Goal: Task Accomplishment & Management: Use online tool/utility

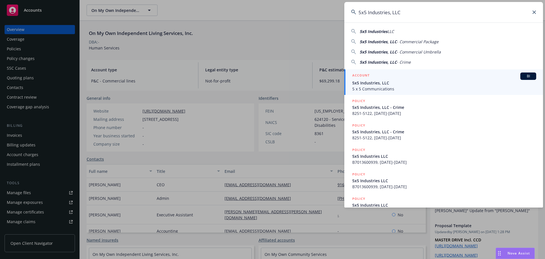
type input "5x5 Industries, LLC"
click at [389, 74] on div "ACCOUNT BI" at bounding box center [444, 75] width 184 height 7
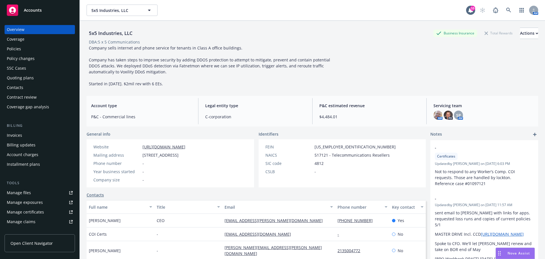
click at [43, 39] on div "Coverage" at bounding box center [40, 39] width 66 height 9
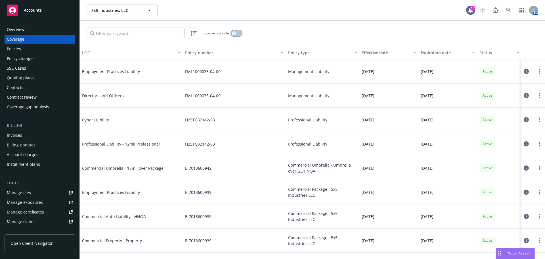
click at [237, 35] on button "button" at bounding box center [236, 33] width 11 height 6
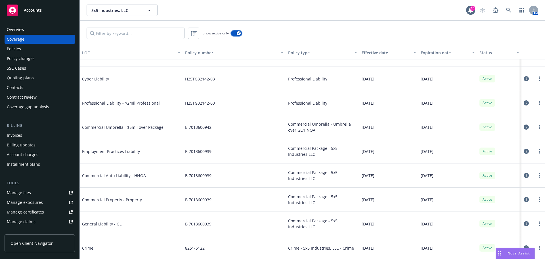
scroll to position [42, 0]
click at [30, 215] on div "Manage certificates" at bounding box center [25, 211] width 37 height 9
click at [132, 31] on input "Filter by keyword..." at bounding box center [136, 33] width 98 height 11
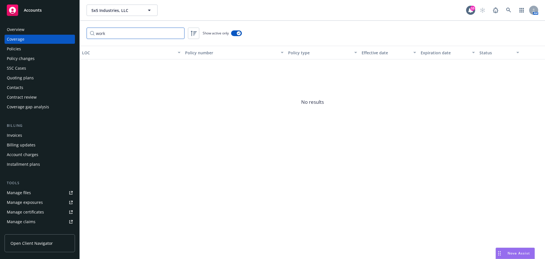
type input "work"
click at [47, 33] on div "Overview" at bounding box center [40, 29] width 66 height 9
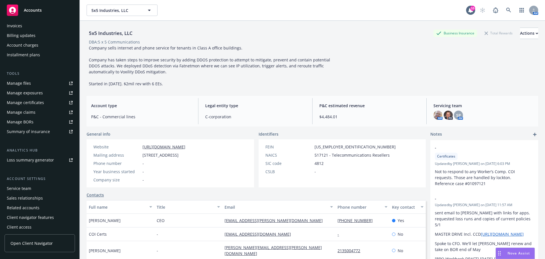
scroll to position [111, 0]
click at [20, 188] on div "Service team" at bounding box center [19, 186] width 24 height 9
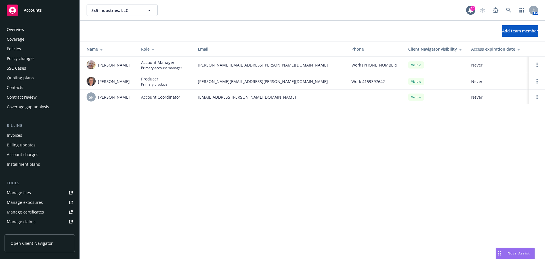
click at [19, 36] on div "Coverage" at bounding box center [16, 39] width 18 height 9
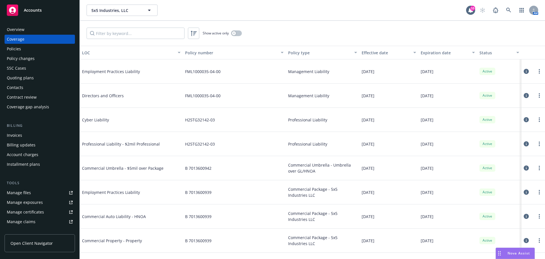
click at [33, 212] on div "Manage certificates" at bounding box center [25, 211] width 37 height 9
click at [524, 240] on icon at bounding box center [526, 240] width 5 height 5
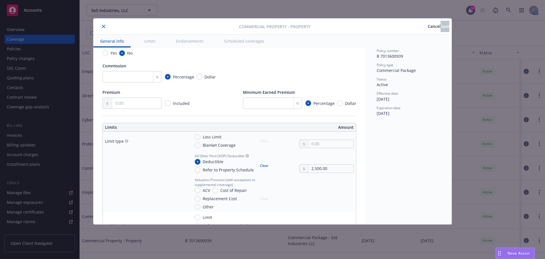
scroll to position [114, 0]
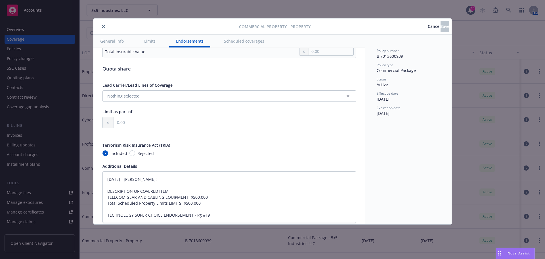
type textarea "x"
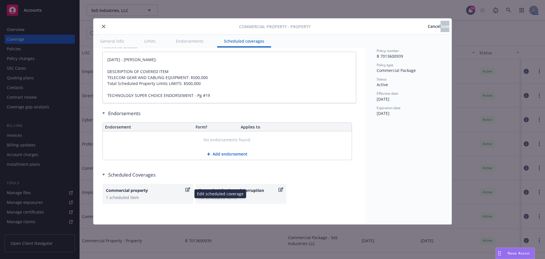
click at [139, 198] on div "1 scheduled item" at bounding box center [148, 197] width 84 height 6
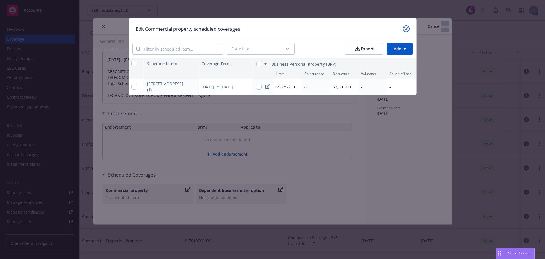
click at [407, 28] on icon "close" at bounding box center [406, 28] width 3 height 3
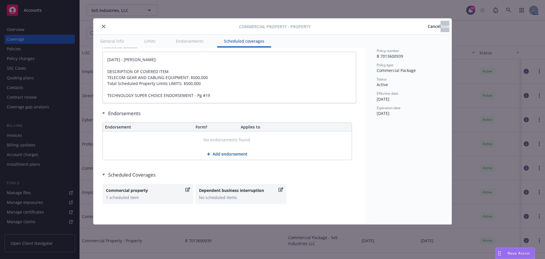
click at [103, 25] on icon "close" at bounding box center [103, 26] width 3 height 3
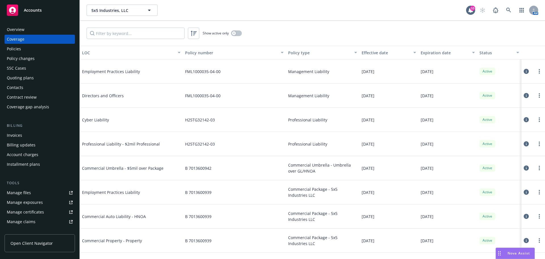
click at [22, 32] on div "Overview" at bounding box center [16, 29] width 18 height 9
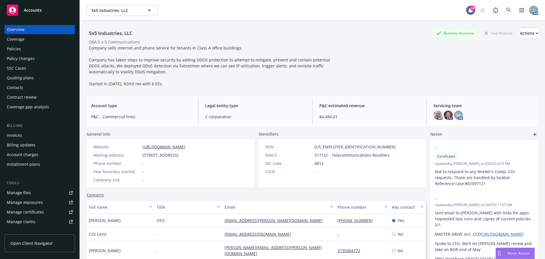
click at [25, 49] on div "Policies" at bounding box center [40, 48] width 66 height 9
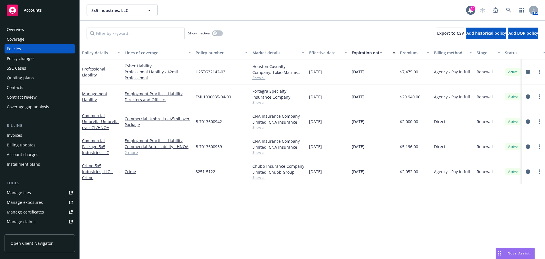
click at [533, 146] on div at bounding box center [534, 146] width 18 height 7
click at [528, 147] on icon "circleInformation" at bounding box center [528, 146] width 5 height 5
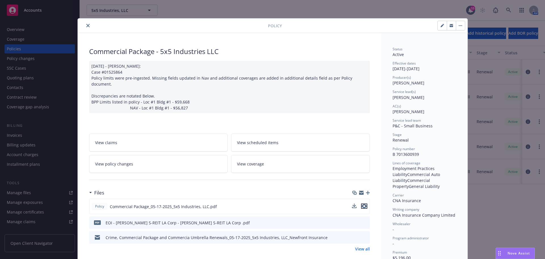
click at [364, 204] on icon "preview file" at bounding box center [364, 206] width 5 height 4
click at [86, 26] on icon "close" at bounding box center [87, 25] width 3 height 3
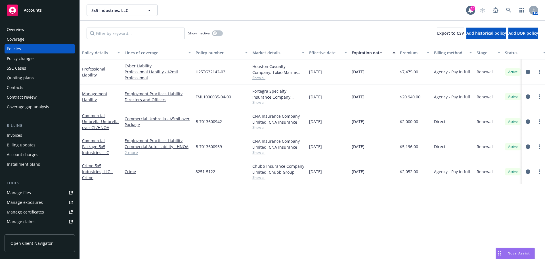
click at [34, 194] on link "Manage files" at bounding box center [40, 192] width 70 height 9
click at [527, 147] on icon "circleInformation" at bounding box center [528, 146] width 5 height 5
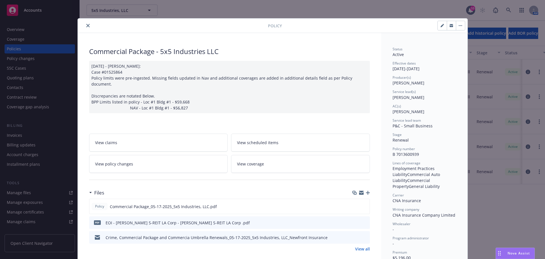
scroll to position [17, 0]
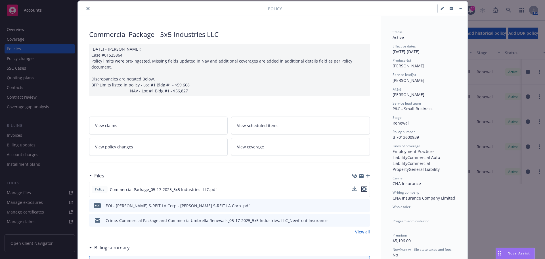
click at [363, 187] on icon "preview file" at bounding box center [364, 189] width 5 height 4
click at [84, 13] on div "Policy" at bounding box center [273, 8] width 390 height 14
click at [85, 10] on button "close" at bounding box center [88, 8] width 7 height 7
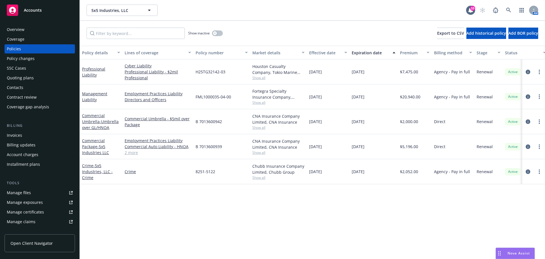
click at [33, 214] on div "Manage certificates" at bounding box center [25, 211] width 37 height 9
click at [512, 11] on link at bounding box center [508, 10] width 11 height 11
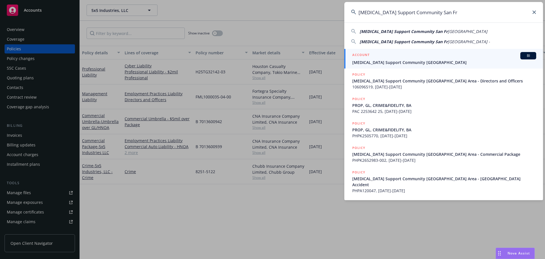
type input "Cancer Support Community San Fr"
click at [394, 62] on span "[MEDICAL_DATA] Support Community [GEOGRAPHIC_DATA]" at bounding box center [444, 62] width 184 height 6
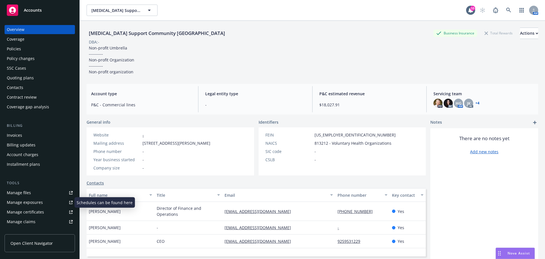
click at [38, 211] on div "Manage certificates" at bounding box center [25, 211] width 37 height 9
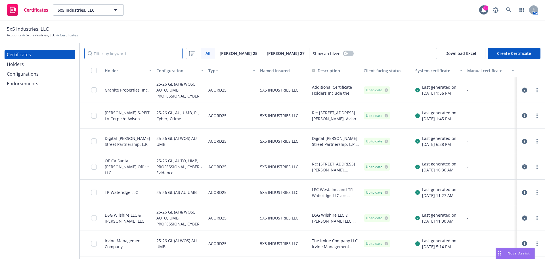
click at [131, 54] on input "Filter by keyword" at bounding box center [133, 53] width 98 height 11
paste input "SFIII [US_STATE]"
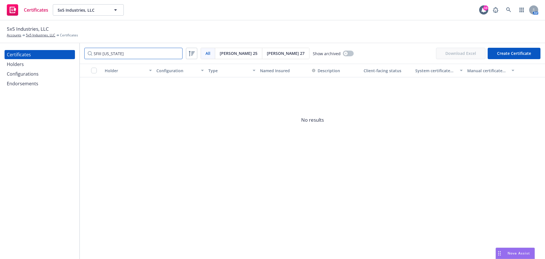
type input "SFIII [US_STATE]"
click at [45, 62] on div "Holders" at bounding box center [40, 64] width 66 height 9
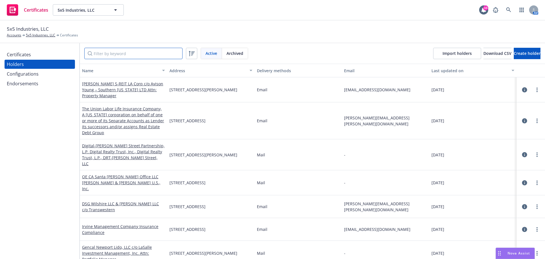
paste input "SFIII [US_STATE]"
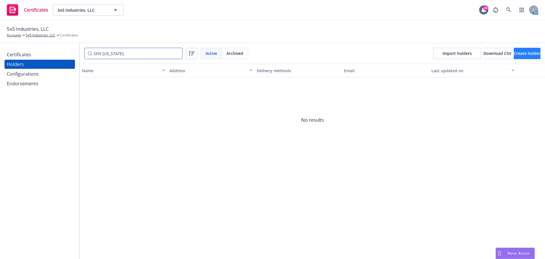
type input "SFIII [US_STATE]"
click at [514, 56] on button "Create holder" at bounding box center [527, 53] width 27 height 11
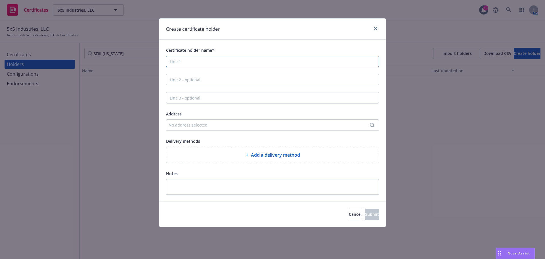
click at [314, 59] on input "Certificate holder name*" at bounding box center [272, 61] width 213 height 11
paste input "SFIII [US_STATE], LLC c/o Swift Real Estate Management [STREET_ADDRESS]"
drag, startPoint x: 206, startPoint y: 62, endPoint x: 267, endPoint y: 62, distance: 61.3
click at [267, 62] on input "SFIII [US_STATE], LLC c/o Swift Real Estate Management [STREET_ADDRESS]" at bounding box center [272, 61] width 213 height 11
type input "SFIII [US_STATE], LLC [STREET_ADDRESS]"
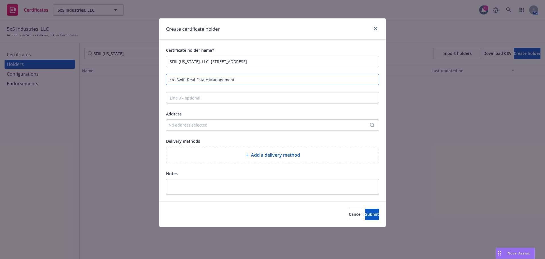
type input "c/o Swift Real Estate Management"
drag, startPoint x: 315, startPoint y: 61, endPoint x: 206, endPoint y: 68, distance: 108.7
click at [206, 68] on div "Certificate holder name* SFIII Colorado, LLC 35 North Lake Avenue, Suite 100 Pa…" at bounding box center [272, 121] width 213 height 148
type input "SFIII [US_STATE], LLC"
click at [230, 149] on div "Add a delivery method" at bounding box center [272, 155] width 212 height 16
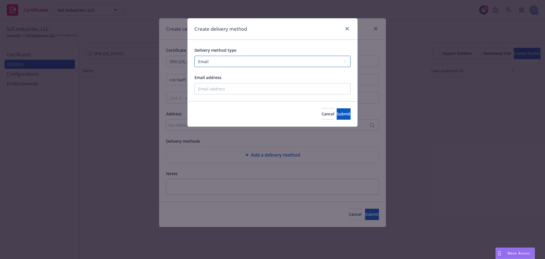
click at [220, 63] on select "Select delivery method type Email Mail Fax Upload to Compliance Website" at bounding box center [273, 61] width 156 height 11
select select "MAIL"
click at [195, 56] on select "Select delivery method type Email Mail Fax Upload to Compliance Website" at bounding box center [273, 61] width 156 height 11
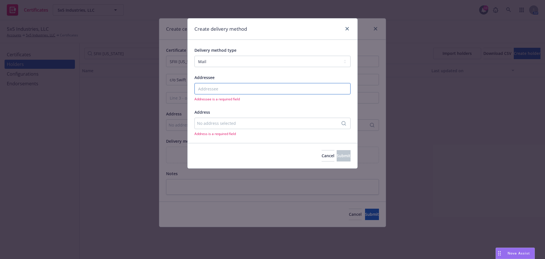
click at [216, 88] on input "Addressee" at bounding box center [273, 88] width 156 height 11
paste input "SFIII Colorado, LLC c/o Swift Real Estate Management 35 North Lake Avenue, Suit…"
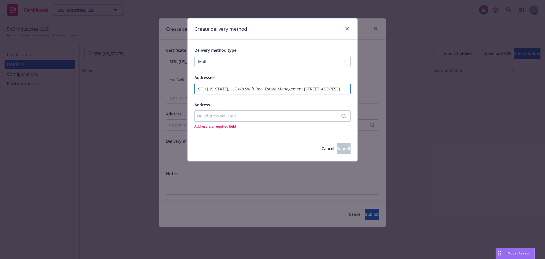
scroll to position [0, 49]
drag, startPoint x: 250, startPoint y: 89, endPoint x: 280, endPoint y: 90, distance: 30.7
click at [290, 90] on input "SFIII Colorado, LLC c/o Swift Real Estate Management 35 North Lake Avenue, Suit…" at bounding box center [273, 88] width 156 height 11
drag, startPoint x: 249, startPoint y: 87, endPoint x: 364, endPoint y: 87, distance: 114.7
click at [364, 87] on div "Create delivery method Delivery method type Select delivery method type Email M…" at bounding box center [272, 129] width 545 height 259
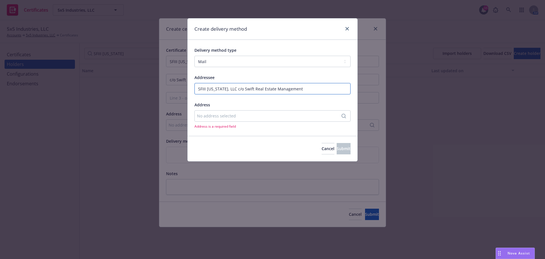
scroll to position [0, 0]
type input "SFIII Colorado, LLC c/o Swift Real Estate Management"
click at [206, 114] on div "No address selected" at bounding box center [269, 116] width 145 height 6
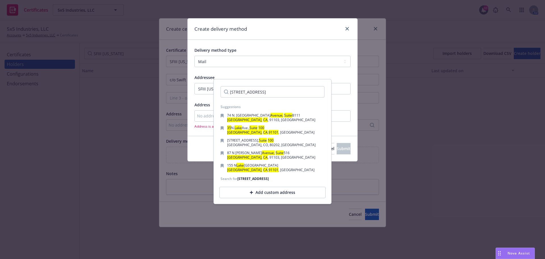
drag, startPoint x: 268, startPoint y: 93, endPoint x: 214, endPoint y: 92, distance: 53.7
click at [214, 92] on div "35 North Lake Avenue, Suite 100 Pasadena, CA 91101 Suggestions 74 N. Pasadena A…" at bounding box center [273, 141] width 118 height 125
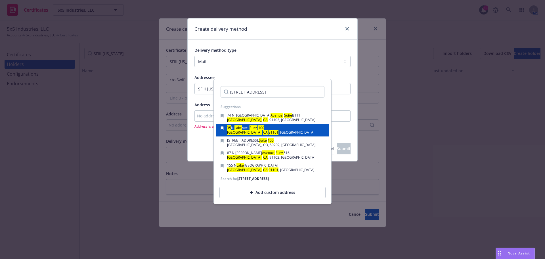
type input "35 North Lake Avenue, Suite 100 Pasadena, CA 91101"
click at [269, 133] on mark "91101" at bounding box center [274, 132] width 10 height 5
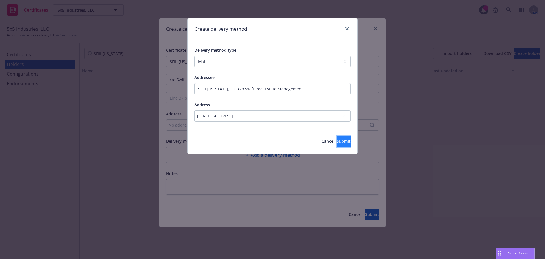
click at [337, 140] on span "Submit" at bounding box center [344, 140] width 14 height 5
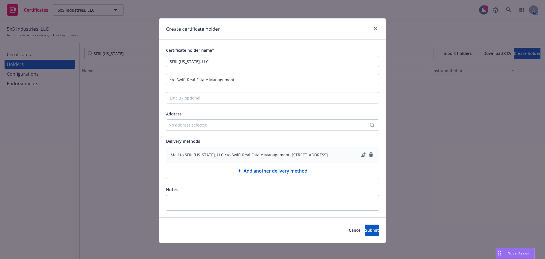
click at [229, 128] on div "No address selected" at bounding box center [270, 125] width 202 height 6
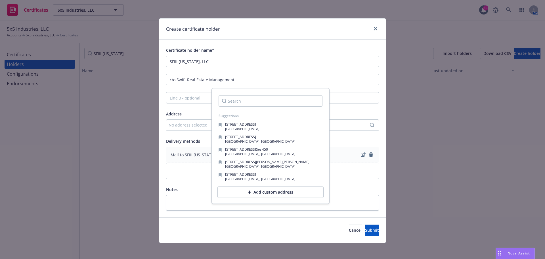
drag, startPoint x: 229, startPoint y: 128, endPoint x: 215, endPoint y: 103, distance: 28.6
click at [215, 103] on div at bounding box center [270, 101] width 113 height 20
paste input "35 North Lake Avenue, Suite 100 Pasadena, CA 91101"
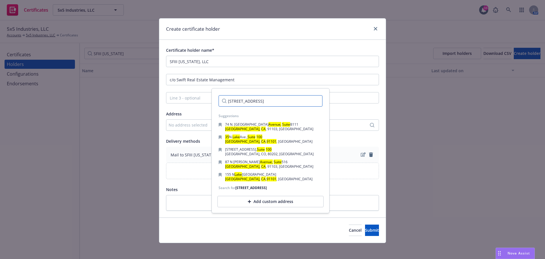
drag, startPoint x: 241, startPoint y: 103, endPoint x: 215, endPoint y: 104, distance: 25.9
click at [215, 104] on div "35 North Lake Avenue, Suite 100 Pasadena, CA 91101" at bounding box center [270, 101] width 113 height 20
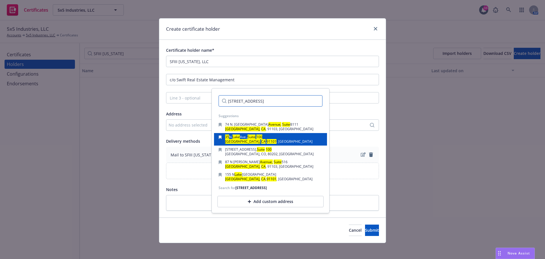
type input "35 North Lake Avenue, Suite 100 Pasadena, CA 91101"
click at [251, 145] on div "35 N. Lake Ave., Suite 100 Pasadena, CA , 91101 , USA" at bounding box center [270, 139] width 113 height 12
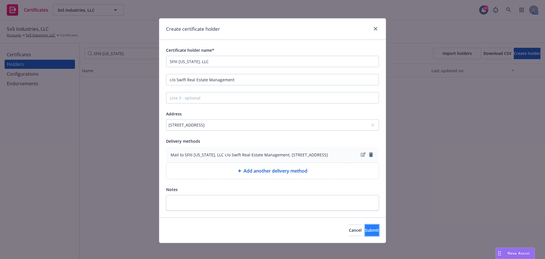
click at [365, 233] on span "Submit" at bounding box center [372, 229] width 14 height 5
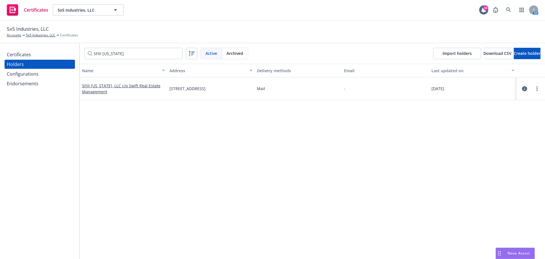
click at [32, 54] on div "Certificates" at bounding box center [40, 54] width 66 height 9
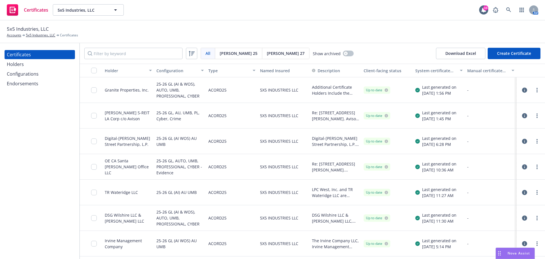
click at [505, 55] on button "Create Certificate" at bounding box center [514, 53] width 53 height 11
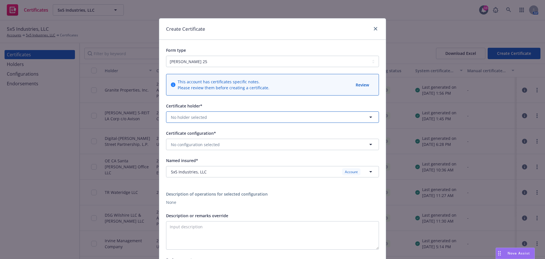
click at [189, 113] on button "No holder selected" at bounding box center [272, 116] width 213 height 11
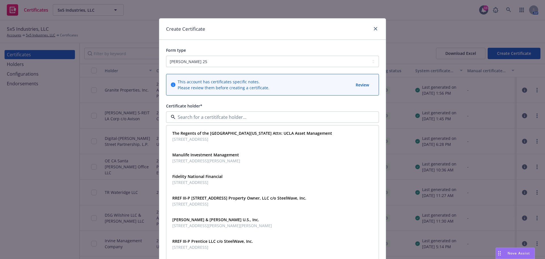
paste input "35 North Lake Avenue, Suite 100 Pasadena, CA 91101"
type input "35 North Lake Avenue, Suite 100 Pasadena, CA 91101"
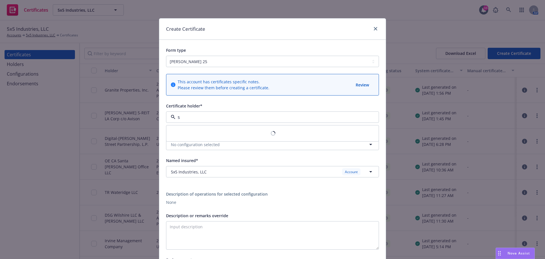
type input "sf"
click at [213, 117] on button "No holder selected" at bounding box center [272, 116] width 213 height 11
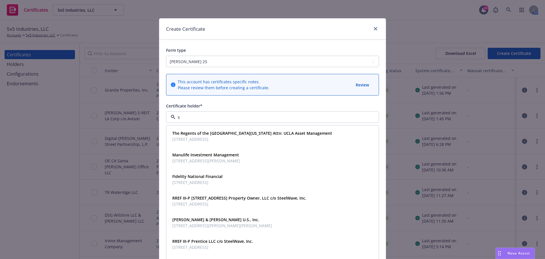
type input "sf"
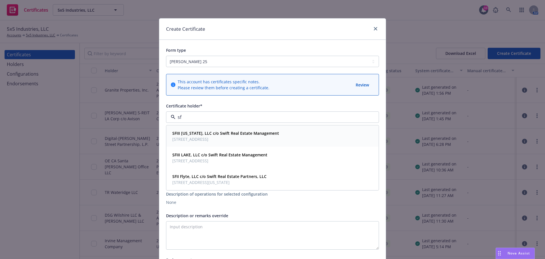
click at [234, 142] on span "35 N. Lake Ave., Suite 100, Pasadena, CA, 91101, USA" at bounding box center [225, 139] width 107 height 6
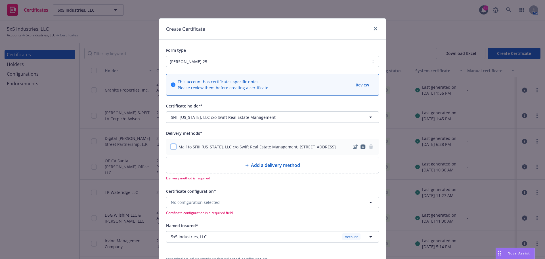
click at [171, 149] on input "checkbox" at bounding box center [174, 147] width 6 height 6
checkbox input "true"
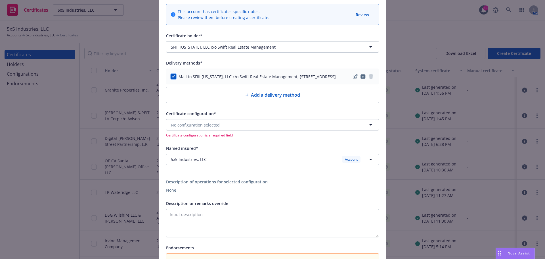
scroll to position [85, 0]
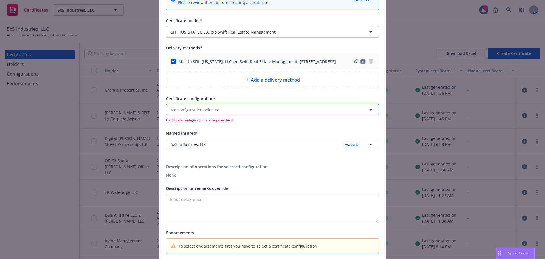
click at [210, 113] on span "No configuration selected" at bounding box center [195, 110] width 49 height 6
click at [245, 115] on button "No configuration selected" at bounding box center [272, 109] width 213 height 11
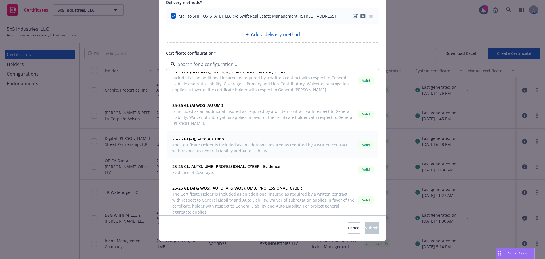
click at [244, 143] on span "The Certificate Holder is included as an additional insured as required by a wr…" at bounding box center [263, 148] width 183 height 12
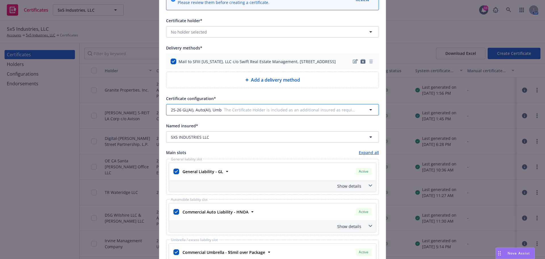
click at [247, 113] on span "The Certificate Holder is included as an additional insured as required by a wr…" at bounding box center [289, 110] width 131 height 6
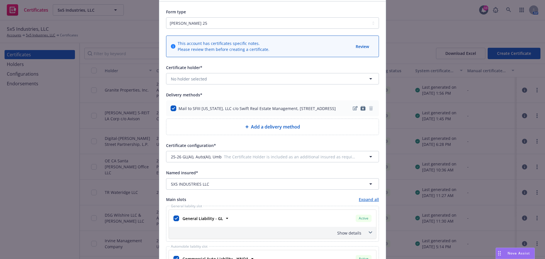
scroll to position [28, 0]
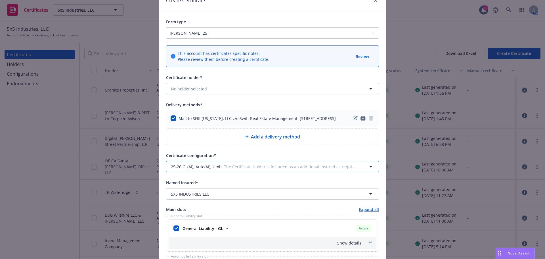
click at [216, 170] on span "25-26 GL(AI), Auto(AI), Umb" at bounding box center [196, 167] width 51 height 6
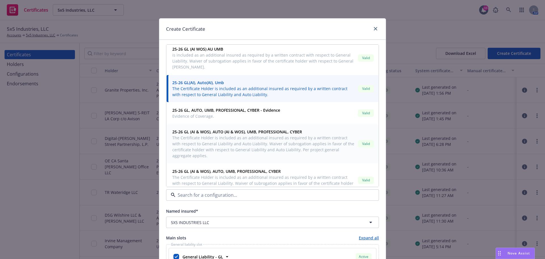
scroll to position [142, 0]
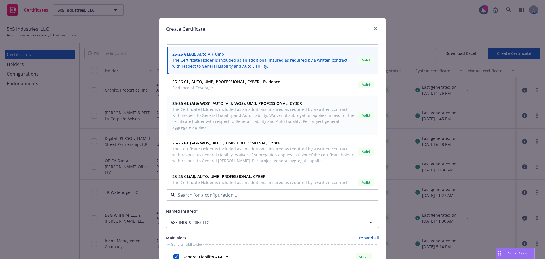
click at [310, 127] on span "The Certificate Holder is included as an additional insured as required by a wr…" at bounding box center [263, 118] width 183 height 24
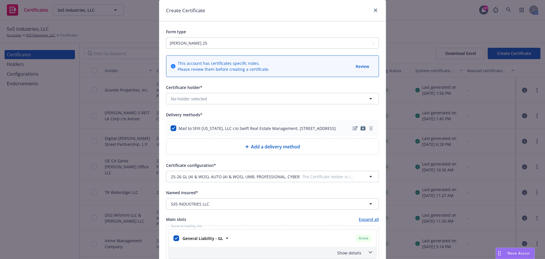
scroll to position [28, 0]
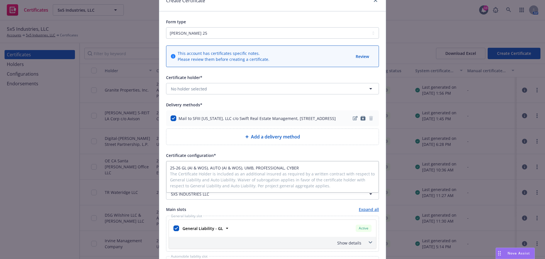
copy button "25-26 GL (AI & WOS), AUTO (AI & WOS), UMB, PROFESSIONAL, CYBER The Certificate …"
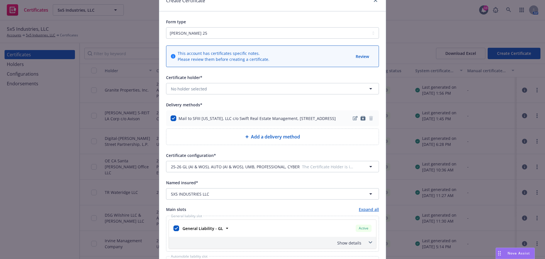
click at [290, 168] on span "25-26 GL (AI & WOS), AUTO (AI & WOS), UMB, PROFESSIONAL, CYBER" at bounding box center [235, 167] width 129 height 6
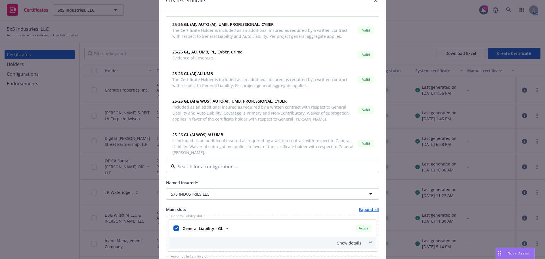
paste input "25-26 GL (AI & WOS), AUTO (AI & WOS), UMB, PROFESSIONAL, CYBER The Certificate …"
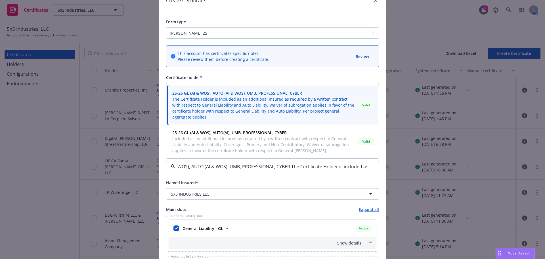
scroll to position [0, 0]
drag, startPoint x: 366, startPoint y: 172, endPoint x: 284, endPoint y: 175, distance: 82.1
click at [280, 172] on div "25-26 GL (AI & WOS), AUTO (AI & WOS), UMB, PROFESSIONAL, CYBER The Certificate …" at bounding box center [272, 166] width 213 height 11
drag, startPoint x: 256, startPoint y: 172, endPoint x: 435, endPoint y: 171, distance: 178.9
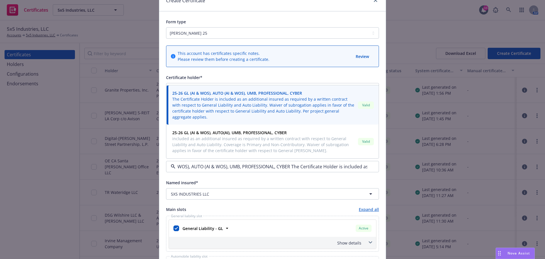
click at [435, 171] on div "Create Certificate Form type ACORD 25 ACORD 27 This account has certificates sp…" at bounding box center [272, 129] width 545 height 259
type input "25-26 GL (AI & WOS), AUTO (AI & WOS)"
click at [268, 186] on div "Named insured*" at bounding box center [272, 182] width 213 height 7
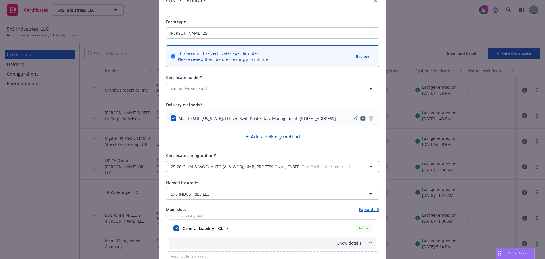
click at [267, 170] on span "25-26 GL (AI & WOS), AUTO (AI & WOS), UMB, PROFESSIONAL, CYBER" at bounding box center [235, 167] width 129 height 6
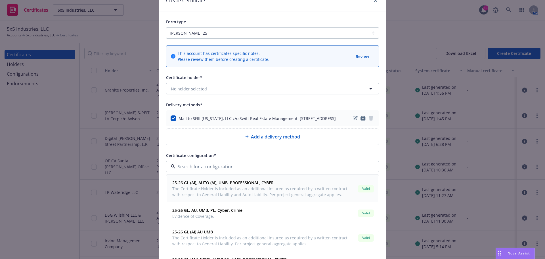
paste input "25-26 GL (AI & WOS), AUTO (AI & WOS), UMB, PROFESSIONAL, CYBER The Certificate …"
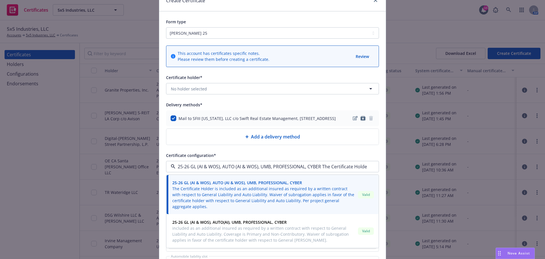
drag, startPoint x: 366, startPoint y: 172, endPoint x: 324, endPoint y: 172, distance: 42.6
click at [328, 172] on div "25-26 GL (AI & WOS), AUTO (AI & WOS), UMB, PROFESSIONAL, CYBER The Certificate …" at bounding box center [272, 166] width 213 height 11
drag, startPoint x: 208, startPoint y: 173, endPoint x: 169, endPoint y: 173, distance: 39.5
click at [169, 172] on div "25-26 GL (AI & WOS), AUTO (AI & WOS), UMB, PROFESSIONAL, CYBER The Certificate …" at bounding box center [272, 166] width 213 height 11
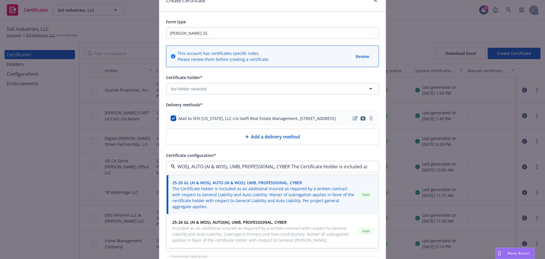
drag, startPoint x: 269, startPoint y: 172, endPoint x: 444, endPoint y: 171, distance: 175.2
click at [444, 171] on div "Create Certificate Form type ACORD 25 ACORD 27 This account has certificates sp…" at bounding box center [272, 129] width 545 height 259
drag, startPoint x: 278, startPoint y: 172, endPoint x: 178, endPoint y: 182, distance: 100.7
click at [178, 172] on div "25-26 GL (AI & WOS), AUTO (AI & WOS), UMB 25-26 GL (AI & WOS), AUTO (AI & WOS),…" at bounding box center [272, 166] width 213 height 11
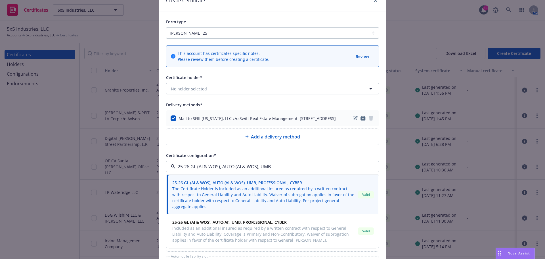
type input "25-26 GL (AI & WOS), AUTO (AI & WOS), UMB"
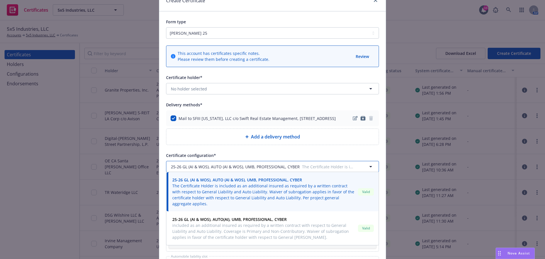
click at [302, 170] on span "The Certificate Holder is included as an additional insured as required by a wr…" at bounding box center [328, 167] width 53 height 6
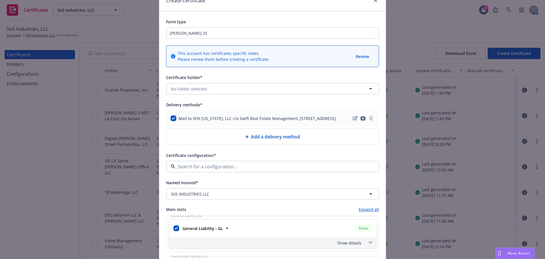
paste input "5-26 GL (AI & WOS), AUTO (AI & WOS), UMB"
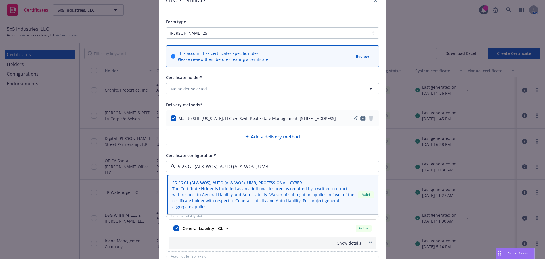
type input "5-26 GL (AI & WOS), AUTO (AI & WOS), UMB"
click at [291, 158] on div "Certificate configuration*" at bounding box center [272, 155] width 213 height 7
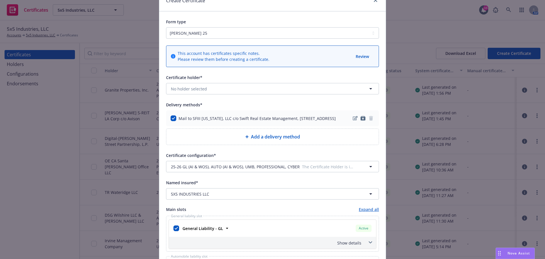
drag, startPoint x: 47, startPoint y: 177, endPoint x: 45, endPoint y: 172, distance: 5.7
click at [47, 177] on div "Create Certificate Form type ACORD 25 ACORD 27 This account has certificates sp…" at bounding box center [272, 129] width 545 height 259
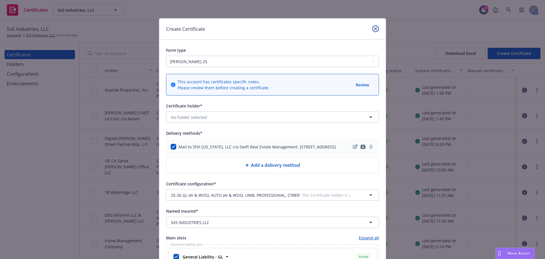
click at [376, 31] on link "close" at bounding box center [375, 28] width 7 height 7
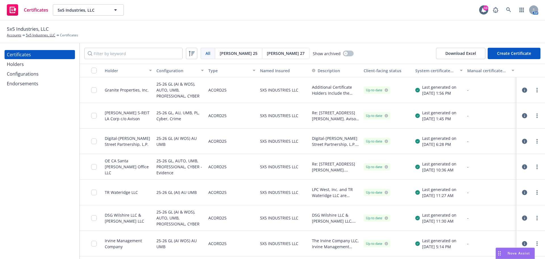
click at [39, 74] on div "Configurations" at bounding box center [40, 73] width 66 height 9
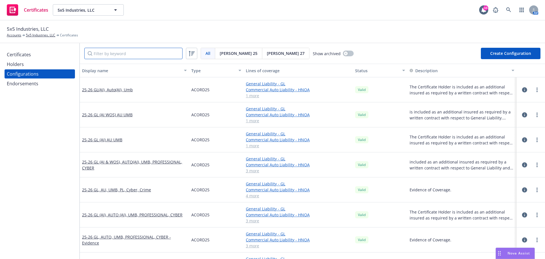
drag, startPoint x: 129, startPoint y: 53, endPoint x: 128, endPoint y: 47, distance: 5.9
click at [129, 53] on input "Filter by keyword" at bounding box center [133, 53] width 98 height 11
paste input "5-26 GL (AI & WOS), AUTO (AI & WOS), UMB"
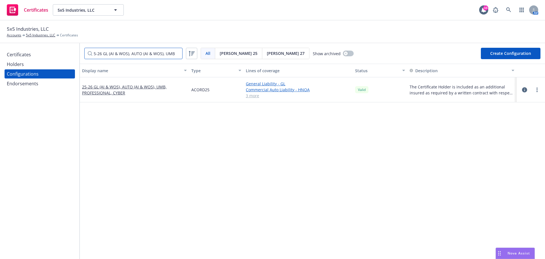
type input "5-26 GL (AI & WOS), AUTO (AI & WOS), UMB"
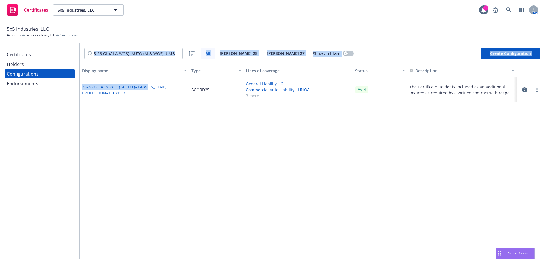
drag, startPoint x: 79, startPoint y: 87, endPoint x: 149, endPoint y: 90, distance: 70.2
click at [149, 89] on div "Certificates Holders Configurations Endorsements 5-26 GL (AI & WOS), AUTO (AI &…" at bounding box center [272, 151] width 545 height 216
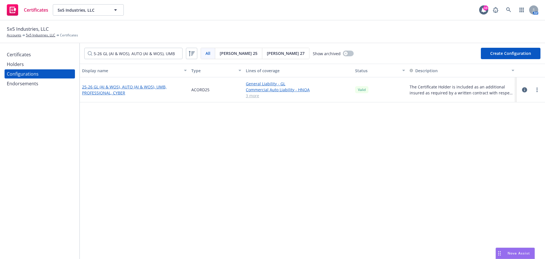
click at [173, 93] on link "25-26 GL (AI & WOS), AUTO (AI & WOS), UMB, PROFESSIONAL, CYBER" at bounding box center [134, 90] width 105 height 12
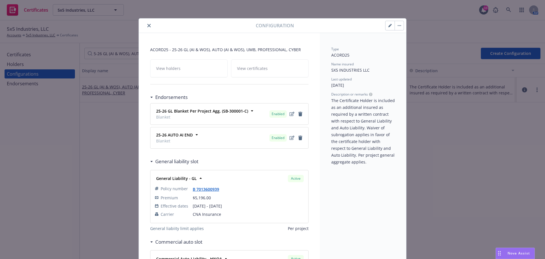
click at [398, 26] on icon "button" at bounding box center [399, 25] width 3 height 1
click at [422, 87] on link "Preview an ACORD" at bounding box center [429, 86] width 72 height 11
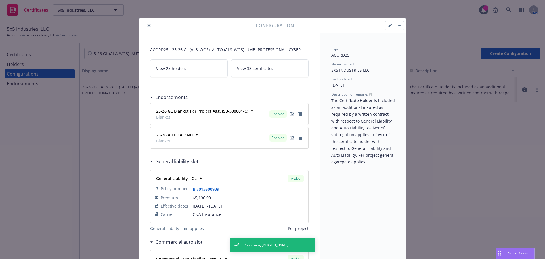
click at [148, 25] on icon "close" at bounding box center [148, 25] width 3 height 3
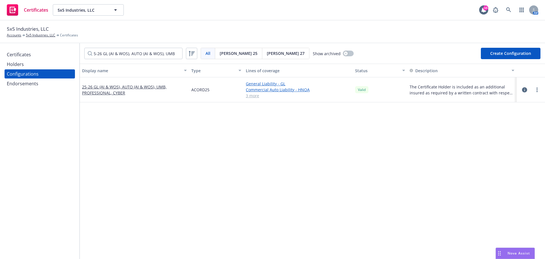
click at [507, 58] on button "Create Configuration" at bounding box center [511, 53] width 60 height 11
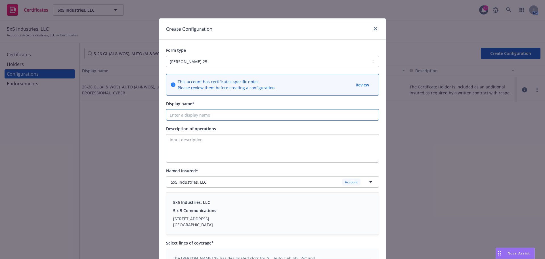
click at [206, 111] on input "Display name*" at bounding box center [272, 114] width 213 height 11
paste input "5-26 GL (AI & WOS), AUTO (AI & WOS), UMB"
type input "5-26 GL (AI & WOS), AUTO (AI & WOS), UMB"
click at [274, 146] on textarea "Description of operations" at bounding box center [272, 148] width 213 height 28
click at [240, 141] on textarea "Description of operations" at bounding box center [272, 148] width 213 height 28
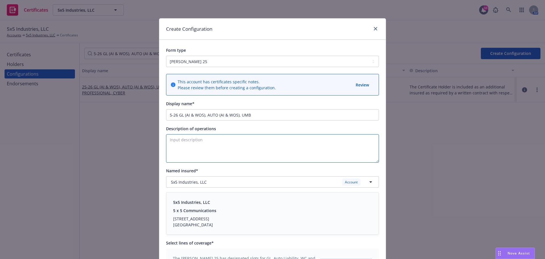
paste textarea "The Certificate Holder is included as an additional insured as required by a wr…"
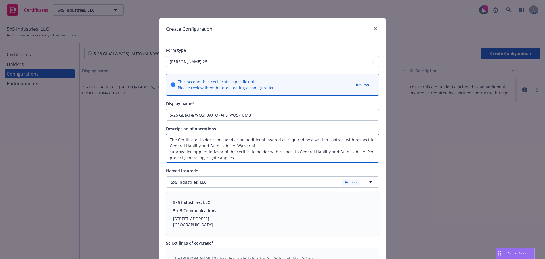
click at [258, 146] on textarea "The Certificate Holder is included as an additional insured as required by a wr…" at bounding box center [272, 148] width 213 height 28
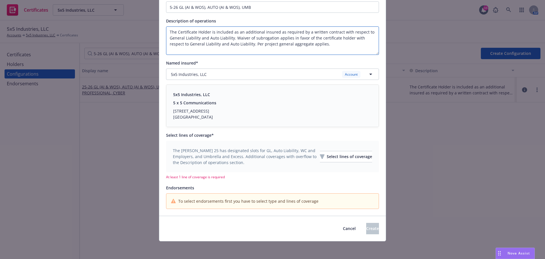
scroll to position [108, 0]
type textarea "The Certificate Holder is included as an additional insured as required by a wr…"
click at [329, 155] on div "Select lines of coverage" at bounding box center [346, 156] width 52 height 11
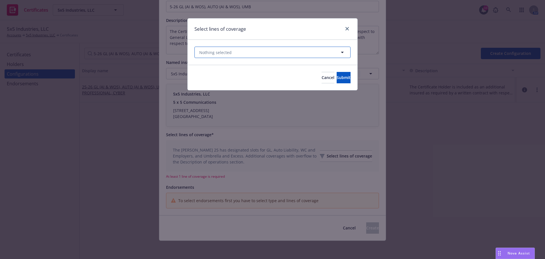
click at [283, 54] on button "Nothing selected" at bounding box center [273, 52] width 156 height 11
click at [238, 49] on button "Nothing selected" at bounding box center [273, 52] width 156 height 11
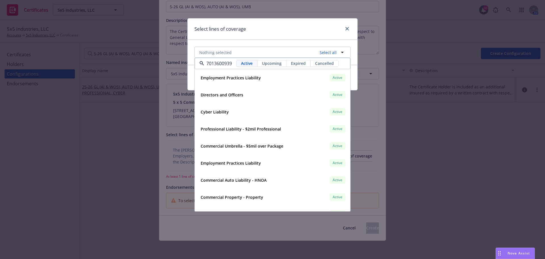
scroll to position [0, 22]
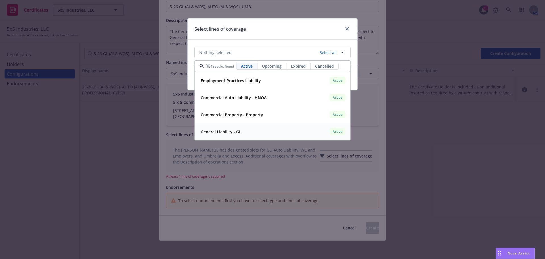
click at [235, 132] on strong "General Liability - GL" at bounding box center [221, 131] width 41 height 5
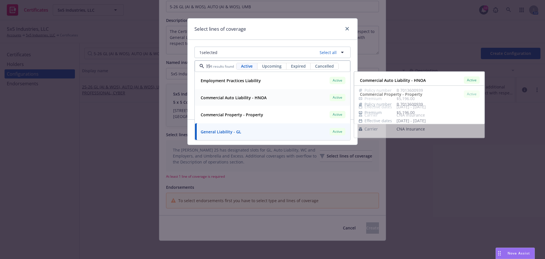
click at [239, 99] on strong "Commercial Auto Liability - HNOA" at bounding box center [234, 97] width 66 height 5
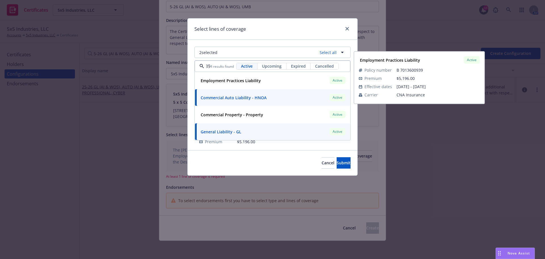
type input "7013600939"
click at [285, 36] on div "Select lines of coverage" at bounding box center [273, 28] width 170 height 21
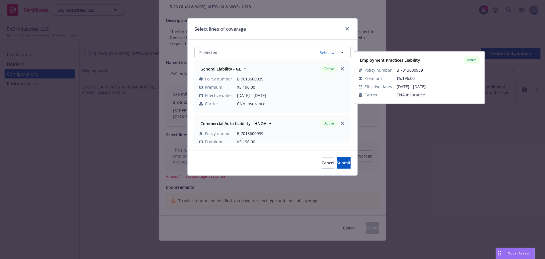
scroll to position [0, 0]
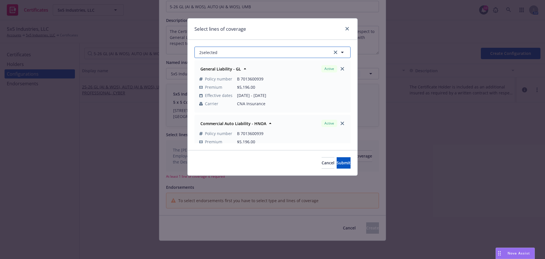
click at [227, 52] on button "2 selected" at bounding box center [273, 52] width 156 height 11
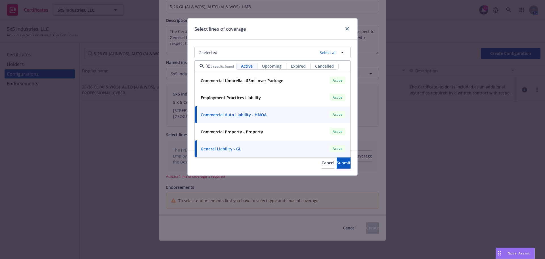
scroll to position [0, 14]
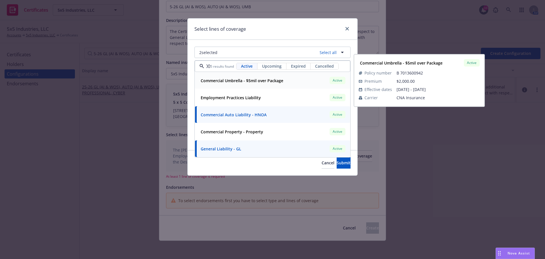
click at [275, 82] on strong "Commercial Umbrella - $5mil over Package" at bounding box center [242, 80] width 83 height 5
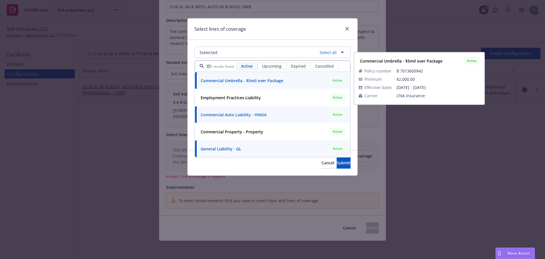
type input "7013600"
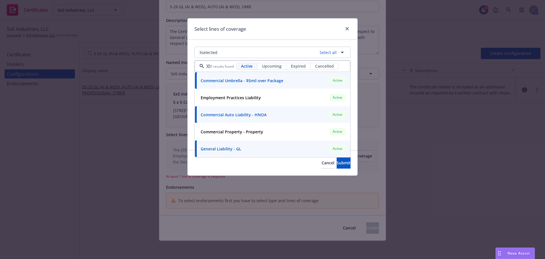
click at [272, 39] on div "Select lines of coverage" at bounding box center [273, 28] width 170 height 21
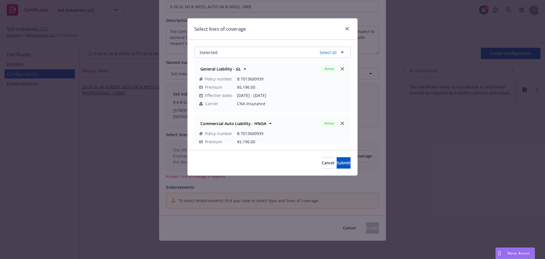
scroll to position [0, 0]
click at [340, 163] on span "Submit" at bounding box center [344, 162] width 14 height 5
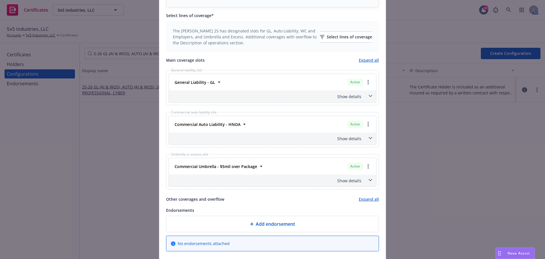
scroll to position [250, 0]
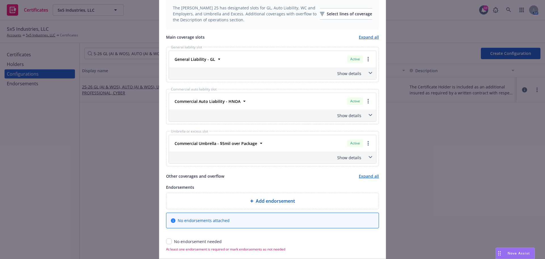
click at [359, 75] on div "Show details" at bounding box center [265, 73] width 191 height 6
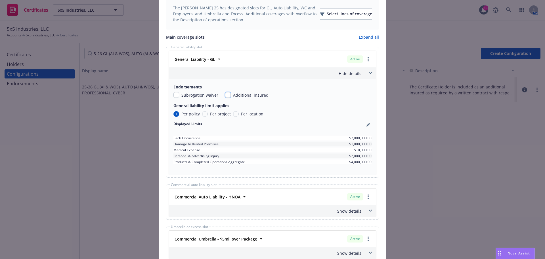
click at [225, 95] on input "checkbox" at bounding box center [228, 95] width 6 height 6
checkbox input "true"
click at [176, 96] on input "checkbox" at bounding box center [177, 95] width 6 height 6
checkbox input "true"
click at [327, 75] on div "Hide details" at bounding box center [265, 73] width 191 height 6
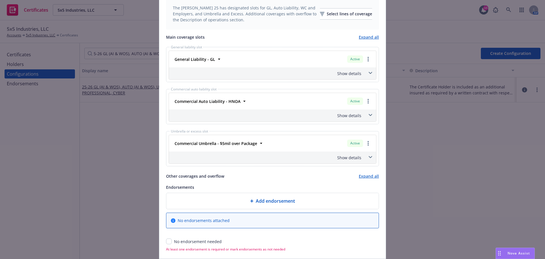
click at [315, 74] on div "Show details" at bounding box center [265, 73] width 191 height 6
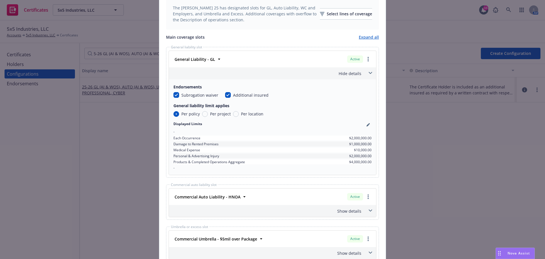
click at [210, 114] on span "Per project" at bounding box center [220, 114] width 21 height 6
click at [208, 114] on input "Per project" at bounding box center [205, 114] width 6 height 6
radio input "true"
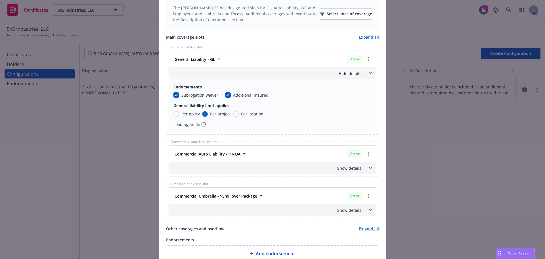
click at [315, 73] on div "Hide details" at bounding box center [265, 73] width 191 height 6
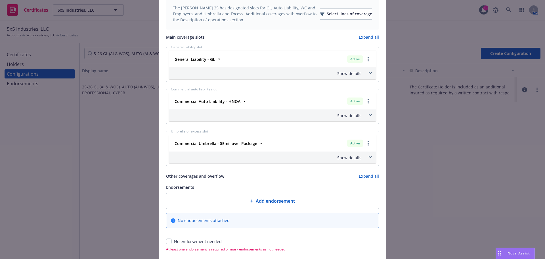
click at [337, 115] on div "Show details" at bounding box center [265, 115] width 191 height 6
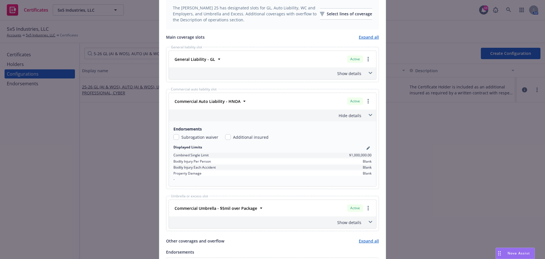
click at [229, 137] on div "Additional insured" at bounding box center [246, 137] width 43 height 6
click at [227, 137] on input "checkbox" at bounding box center [228, 137] width 6 height 6
checkbox input "true"
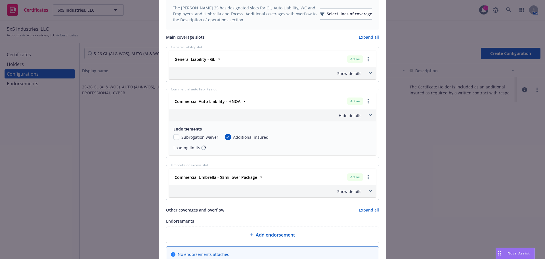
click at [178, 137] on div "Subrogation waiver" at bounding box center [196, 137] width 45 height 6
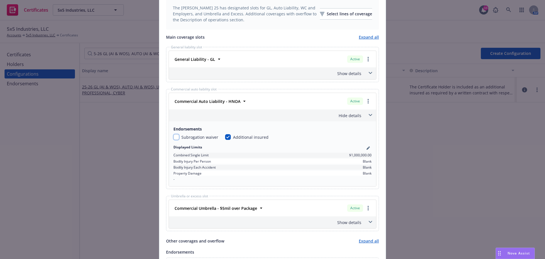
click at [174, 137] on input "checkbox" at bounding box center [177, 137] width 6 height 6
checkbox input "true"
click at [338, 112] on div "Hide details" at bounding box center [265, 115] width 191 height 6
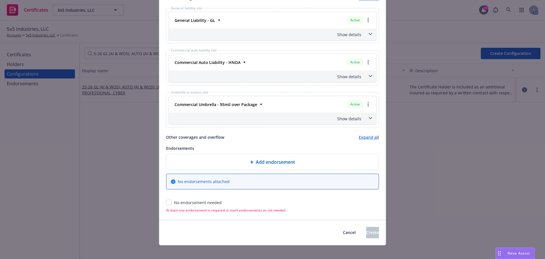
scroll to position [294, 0]
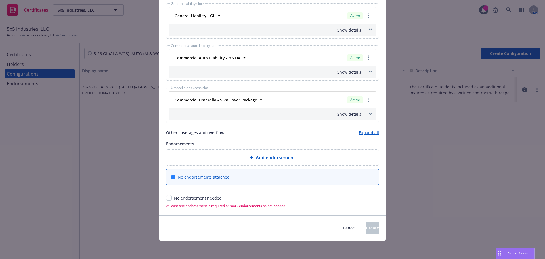
click at [170, 197] on div "No endorsement needed" at bounding box center [272, 198] width 213 height 6
click at [169, 197] on input "checkbox" at bounding box center [169, 198] width 6 height 6
checkbox input "true"
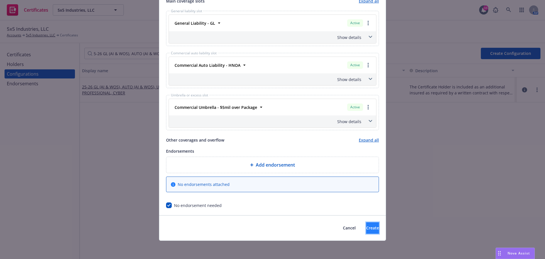
click at [366, 227] on span "Create" at bounding box center [372, 227] width 13 height 5
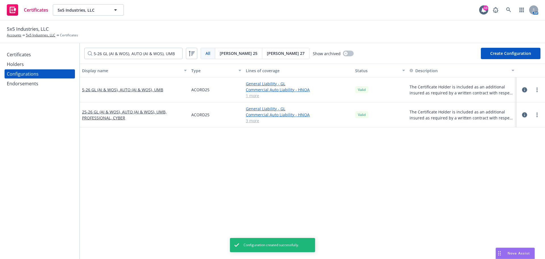
click at [522, 90] on icon "button" at bounding box center [524, 89] width 5 height 5
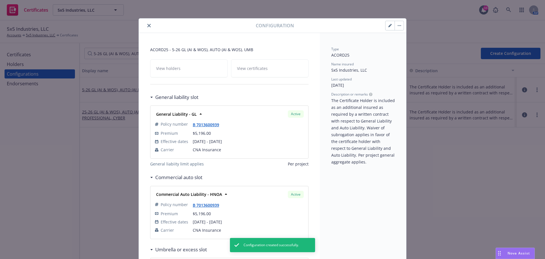
click at [395, 22] on button "button" at bounding box center [399, 25] width 9 height 9
click at [388, 23] on button "button" at bounding box center [390, 25] width 9 height 9
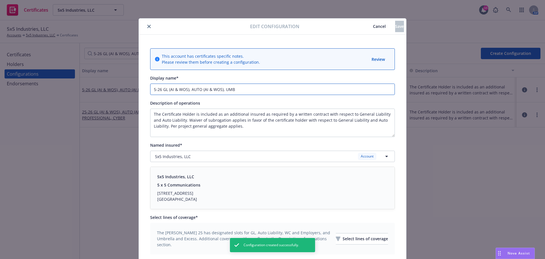
click at [151, 89] on input "5-26 GL (AI & WOS), AUTO (AI & WOS), UMB" at bounding box center [272, 88] width 245 height 11
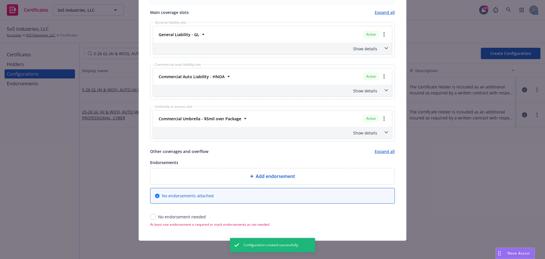
type input "25-26 GL (AI & WOS), AUTO (AI & WOS), UMB"
click at [153, 215] on input "checkbox" at bounding box center [153, 217] width 6 height 6
checkbox input "true"
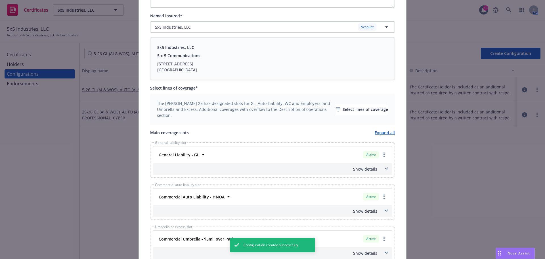
scroll to position [242, 0]
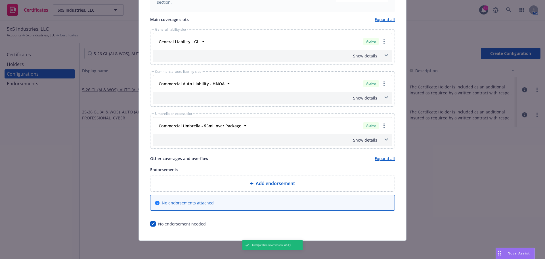
click at [289, 180] on span "Add endorsement" at bounding box center [275, 183] width 39 height 7
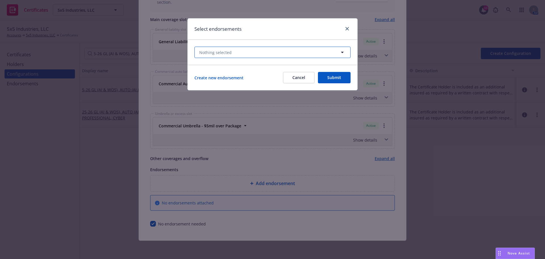
click at [288, 55] on button "Nothing selected" at bounding box center [273, 52] width 156 height 11
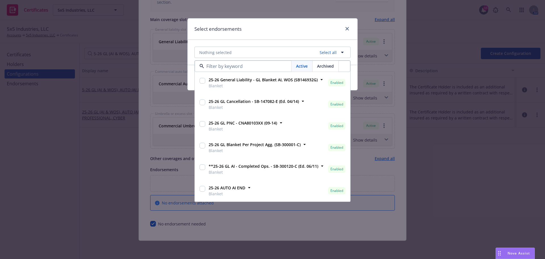
click at [202, 80] on input "checkbox" at bounding box center [203, 81] width 6 height 6
checkbox input "true"
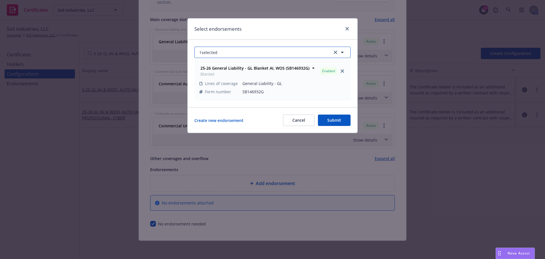
click at [254, 53] on button "1 selected" at bounding box center [273, 52] width 156 height 11
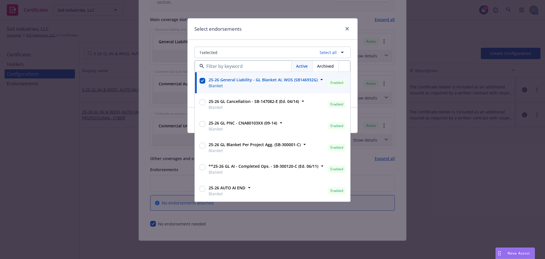
click at [200, 124] on input "checkbox" at bounding box center [203, 124] width 6 height 6
checkbox input "true"
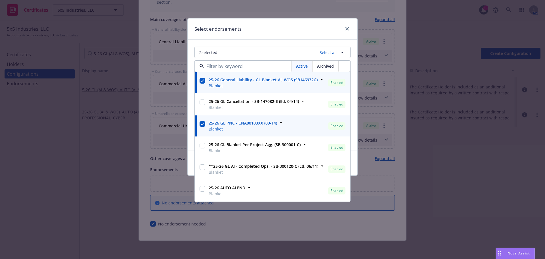
click at [204, 146] on input "checkbox" at bounding box center [203, 146] width 6 height 6
checkbox input "true"
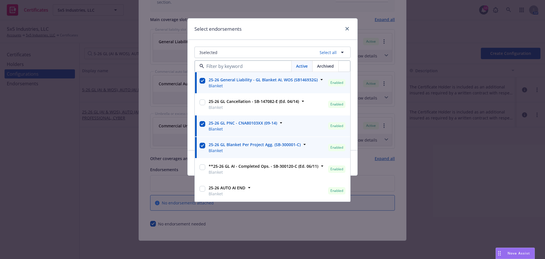
click at [202, 189] on input "checkbox" at bounding box center [203, 189] width 6 height 6
checkbox input "true"
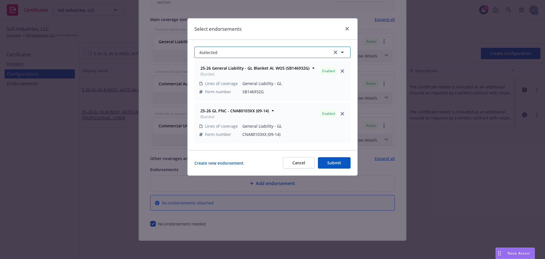
click at [264, 51] on button "4 selected" at bounding box center [273, 52] width 156 height 11
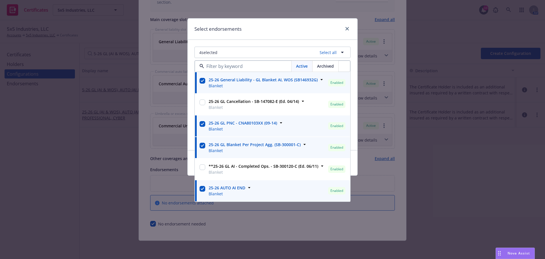
click at [291, 35] on div "Select endorsements" at bounding box center [273, 28] width 170 height 21
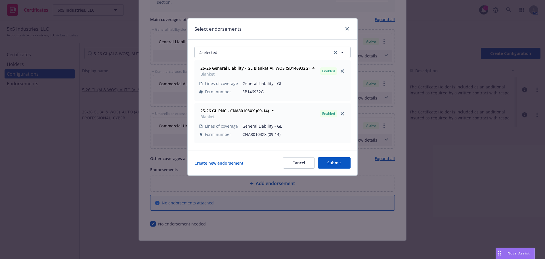
click at [341, 163] on button "Submit" at bounding box center [334, 162] width 33 height 11
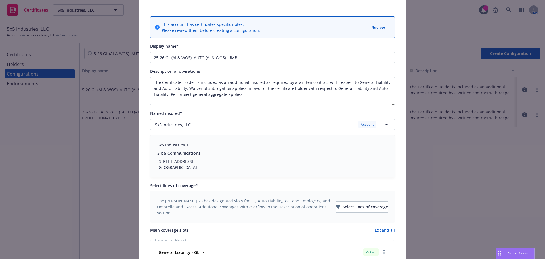
scroll to position [0, 0]
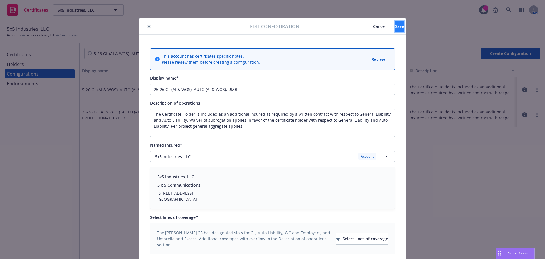
click at [395, 30] on button "Save" at bounding box center [399, 26] width 9 height 11
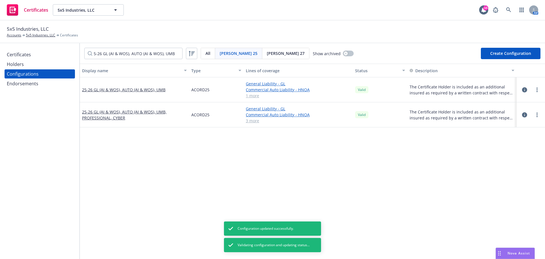
click at [35, 53] on div "Certificates" at bounding box center [40, 54] width 66 height 9
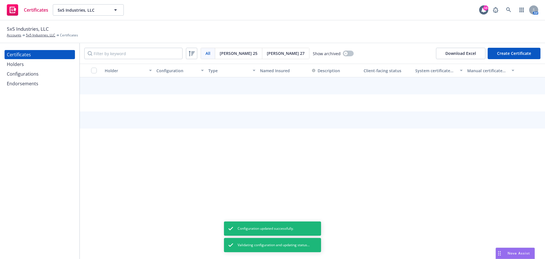
click at [523, 56] on button "Create Certificate" at bounding box center [514, 53] width 53 height 11
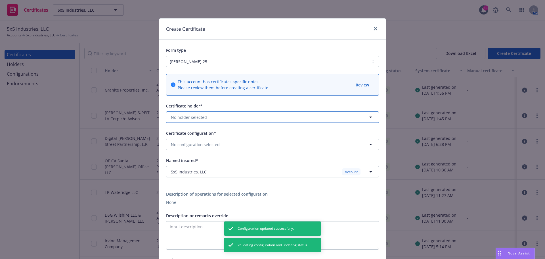
click at [201, 119] on span "No holder selected" at bounding box center [189, 117] width 36 height 6
type input "sf"
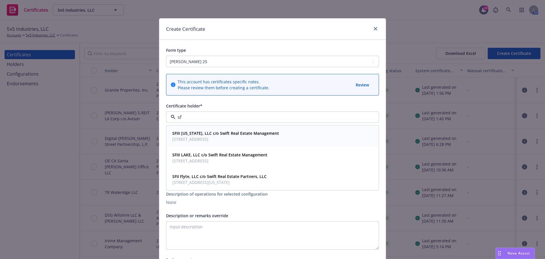
click at [248, 139] on span "35 N. Lake Ave., Suite 100, Pasadena, CA, 91101, USA" at bounding box center [225, 139] width 107 height 6
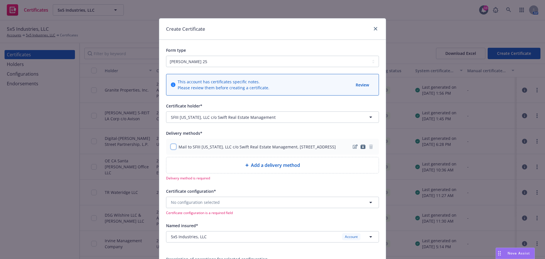
click at [172, 149] on input "checkbox" at bounding box center [174, 147] width 6 height 6
checkbox input "true"
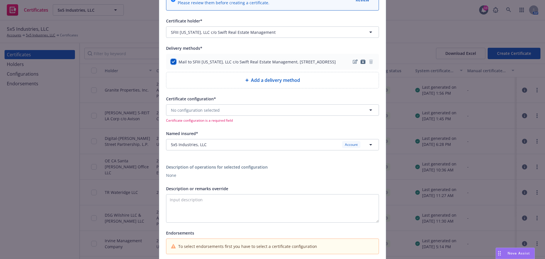
scroll to position [85, 0]
click at [200, 113] on span "No configuration selected" at bounding box center [195, 110] width 49 height 6
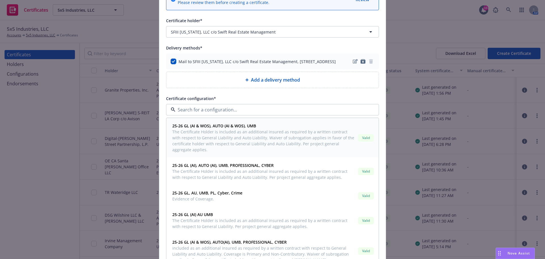
click at [279, 140] on span "The Certificate Holder is included as an additional insured as required by a wr…" at bounding box center [263, 141] width 183 height 24
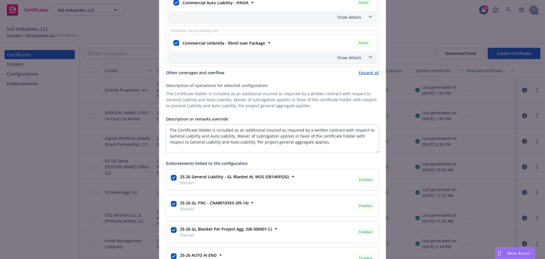
scroll to position [312, 0]
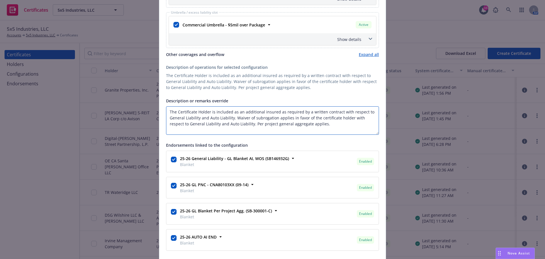
click at [211, 117] on textarea "The Certificate Holder is included as an additional insured as required by a wr…" at bounding box center [272, 120] width 213 height 28
drag, startPoint x: 212, startPoint y: 117, endPoint x: 159, endPoint y: 118, distance: 52.5
click at [159, 118] on div "This account has certificates specific notes. Please review them before creatin…" at bounding box center [272, 40] width 227 height 570
paste textarea "SFIII Colorado, LLC & SFIII FOS Colorado, LLC, Swift Real Estate Partners, LLC …"
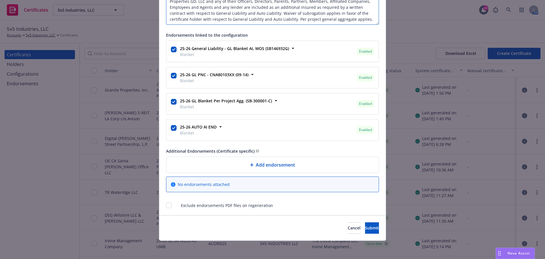
scroll to position [427, 0]
type textarea "SFIII Colorado, LLC & SFIII FOS Colorado, LLC, Swift Real Estate Partners, LLC …"
click at [365, 229] on span "Submit" at bounding box center [372, 227] width 14 height 5
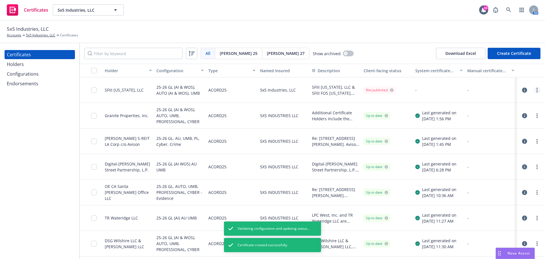
click at [534, 93] on link "more" at bounding box center [537, 90] width 7 height 7
click at [514, 123] on link "Regenerate" at bounding box center [490, 124] width 91 height 11
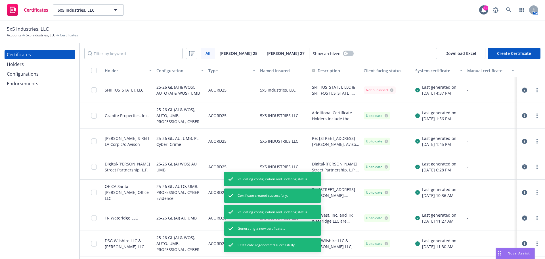
click at [45, 76] on div "Configurations" at bounding box center [40, 73] width 66 height 9
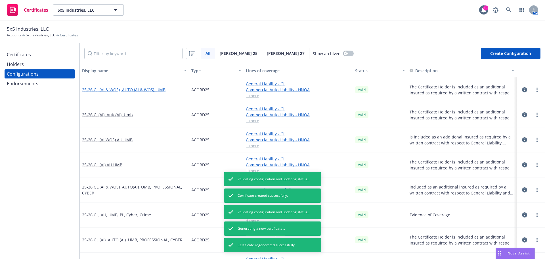
click at [141, 92] on link "25-26 GL (AI & WOS), AUTO (AI & WOS), UMB" at bounding box center [123, 90] width 83 height 6
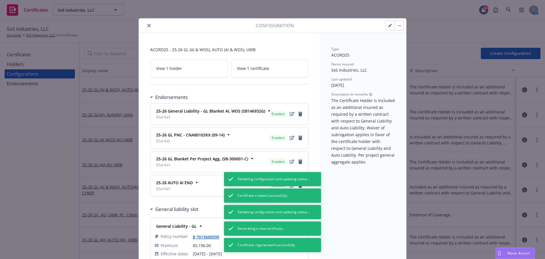
click at [389, 24] on icon "button" at bounding box center [390, 25] width 3 height 3
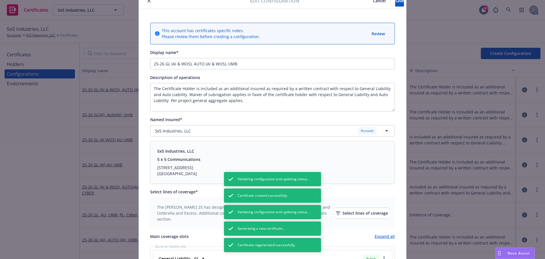
scroll to position [57, 0]
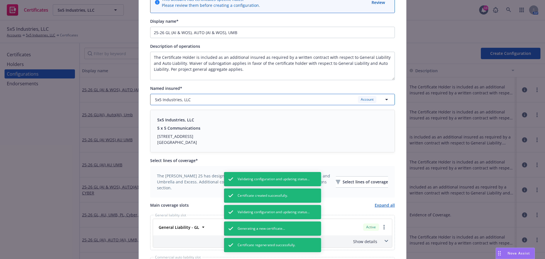
click at [268, 100] on div "5x5 Industries, LLC Account" at bounding box center [269, 99] width 228 height 7
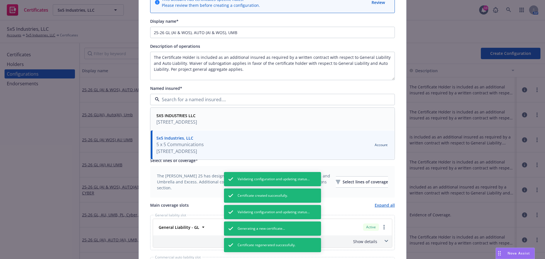
click at [273, 119] on div "5X5 INDUSTRIES LLC 155 N Lake Ave Ste 410, Pasadena, CA, 91101, USA" at bounding box center [272, 118] width 237 height 15
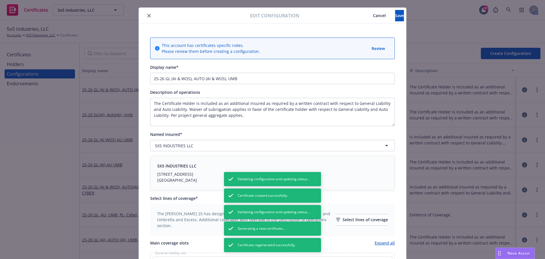
scroll to position [0, 0]
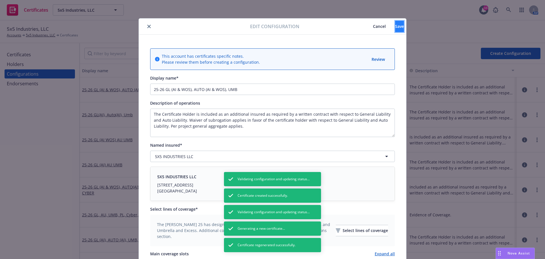
click at [395, 26] on span "Save" at bounding box center [399, 26] width 9 height 5
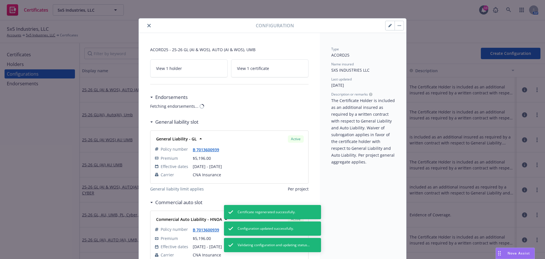
click at [147, 26] on icon "close" at bounding box center [148, 25] width 3 height 3
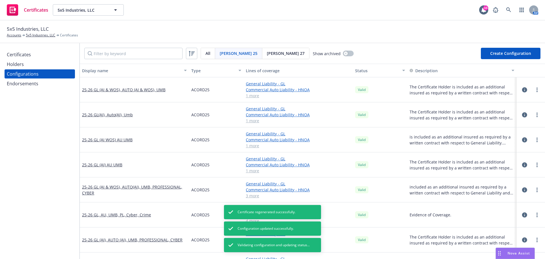
click at [26, 53] on div "Certificates" at bounding box center [19, 54] width 24 height 9
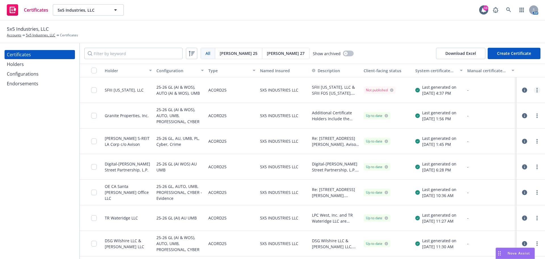
click at [535, 91] on link "more" at bounding box center [537, 90] width 7 height 7
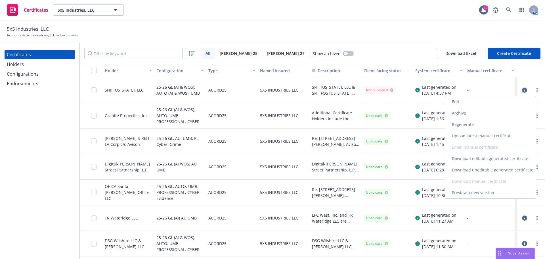
click at [509, 122] on link "Regenerate" at bounding box center [490, 124] width 91 height 11
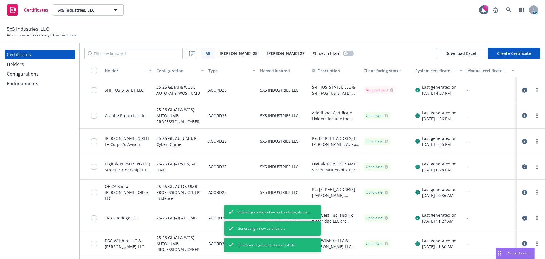
click at [29, 76] on div "Configurations" at bounding box center [23, 73] width 32 height 9
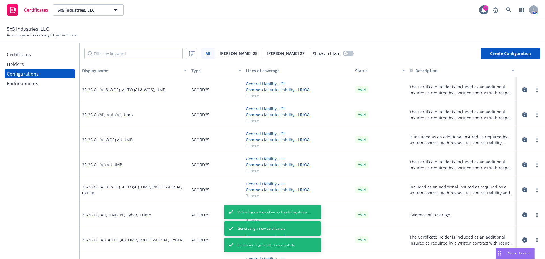
click at [267, 55] on span "[PERSON_NAME] 27" at bounding box center [286, 53] width 38 height 6
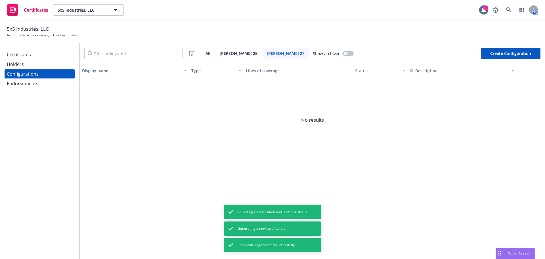
click at [530, 55] on button "Create Configuration" at bounding box center [511, 53] width 60 height 11
select select "ACORD27"
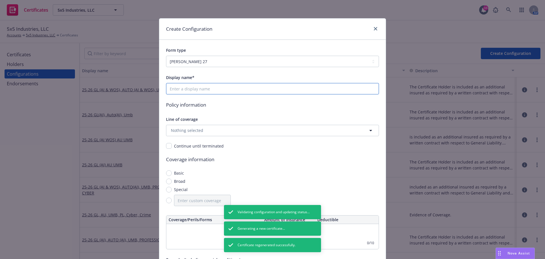
click at [211, 87] on input "Display name*" at bounding box center [272, 88] width 213 height 11
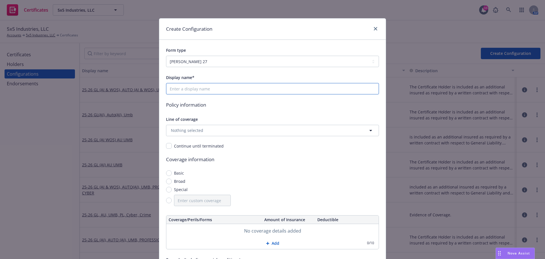
click at [252, 92] on input "Display name*" at bounding box center [272, 88] width 213 height 11
type input "5"
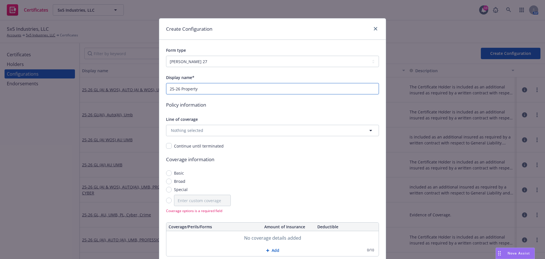
type input "25-26 Property"
click at [224, 139] on div "Display name* 25-26 Property Policy information Line of coverage Nothing select…" at bounding box center [272, 193] width 213 height 238
click at [224, 127] on button "Nothing selected" at bounding box center [272, 130] width 213 height 11
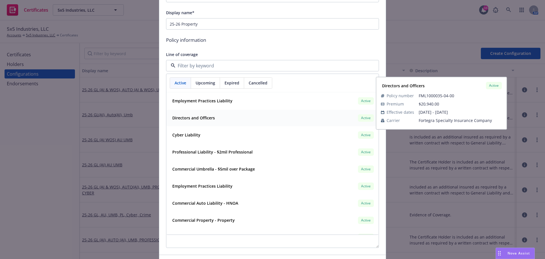
scroll to position [85, 0]
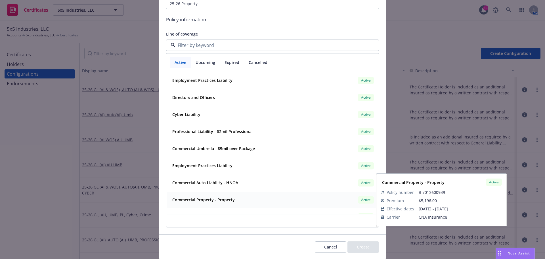
click at [229, 200] on strong "Commercial Property - Property" at bounding box center [203, 199] width 62 height 5
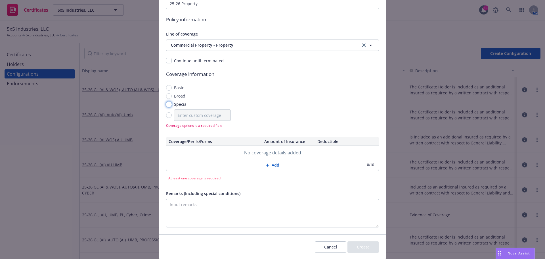
click at [167, 106] on input "Special" at bounding box center [169, 104] width 6 height 6
radio input "true"
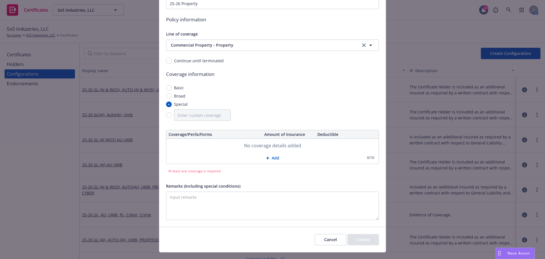
click at [278, 158] on button "Add" at bounding box center [272, 157] width 212 height 11
click at [217, 143] on input "text" at bounding box center [214, 146] width 91 height 10
click at [225, 149] on input "text" at bounding box center [214, 146] width 91 height 10
paste input "Business Personal Property - Replacement Cost"
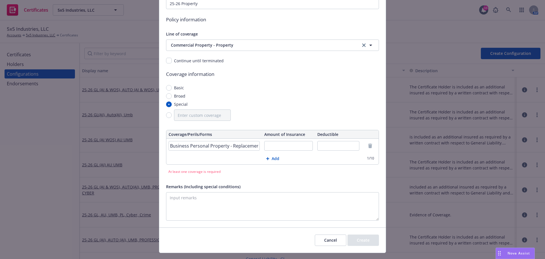
scroll to position [0, 12]
type input "Business Personal Property - Replacement Cost"
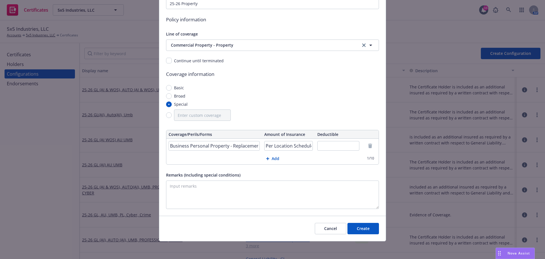
scroll to position [0, 1]
type input "Per Location Schedule"
type input "$2,500"
click at [278, 158] on button "Add" at bounding box center [272, 158] width 212 height 11
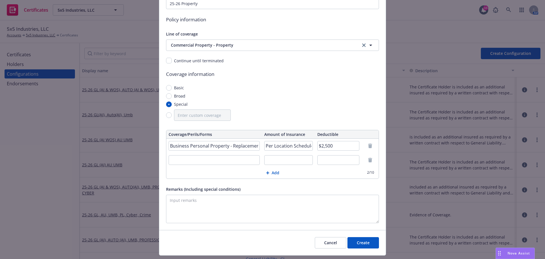
click at [208, 159] on input "text" at bounding box center [214, 160] width 91 height 10
paste input "Business Income and Extra Expense"
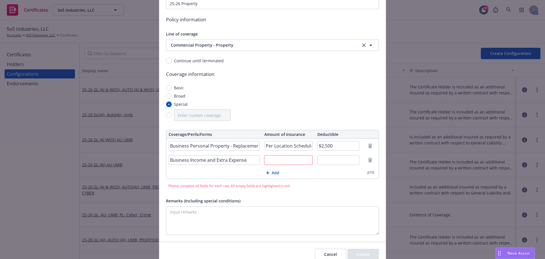
type input "Business Income and Extra Expense"
click at [289, 161] on input "text" at bounding box center [288, 160] width 49 height 10
paste input "ALS 12 Months"
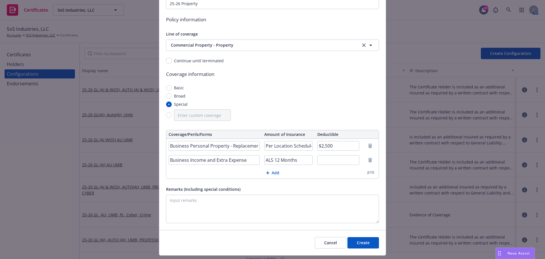
click at [269, 160] on input "ALS 12 Months" at bounding box center [288, 160] width 49 height 10
drag, startPoint x: 271, startPoint y: 160, endPoint x: 262, endPoint y: 160, distance: 8.5
click at [264, 160] on input "ALS 12 Months" at bounding box center [288, 160] width 49 height 10
click at [287, 160] on input "12 MonthsALS" at bounding box center [288, 160] width 49 height 10
click at [265, 160] on input "12 Months ALS" at bounding box center [288, 160] width 49 height 10
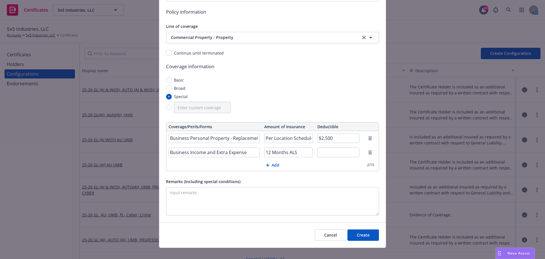
scroll to position [100, 0]
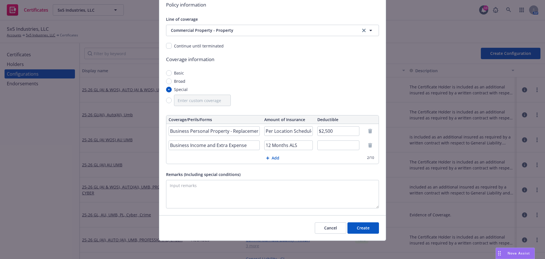
type input "12 Months ALS"
click at [360, 228] on button "Create" at bounding box center [364, 227] width 32 height 11
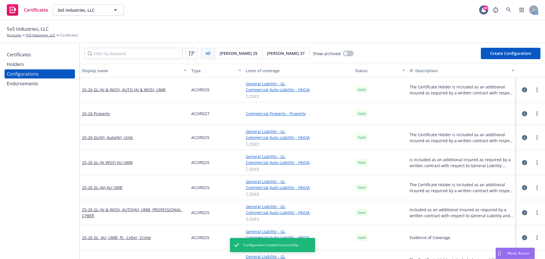
click at [43, 55] on div "Certificates" at bounding box center [40, 54] width 66 height 9
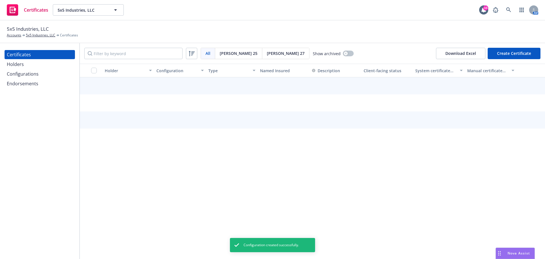
click at [525, 56] on button "Create Certificate" at bounding box center [514, 53] width 53 height 11
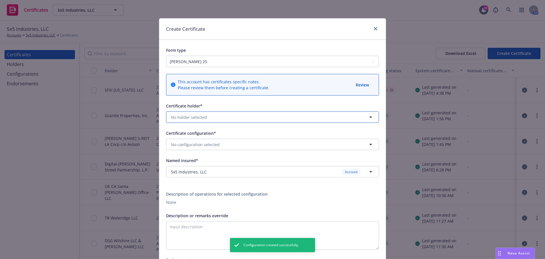
click at [210, 118] on button "No holder selected" at bounding box center [272, 116] width 213 height 11
type input "sf"
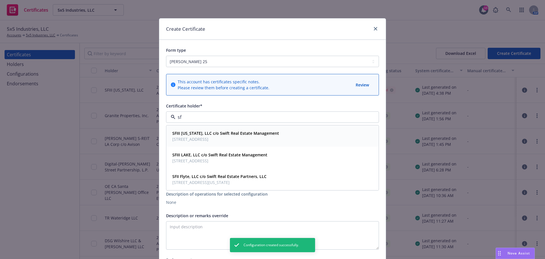
click at [212, 137] on span "35 N. Lake Ave., Suite 100, Pasadena, CA, 91101, USA" at bounding box center [225, 139] width 107 height 6
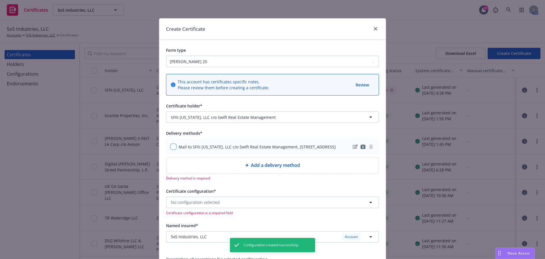
click at [171, 149] on input "checkbox" at bounding box center [174, 147] width 6 height 6
checkbox input "true"
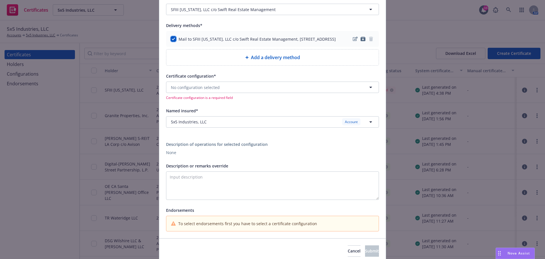
scroll to position [114, 0]
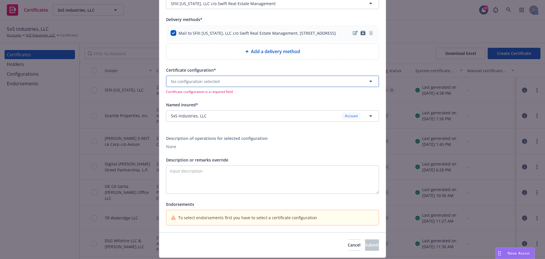
click at [206, 84] on span "No configuration selected" at bounding box center [195, 81] width 49 height 6
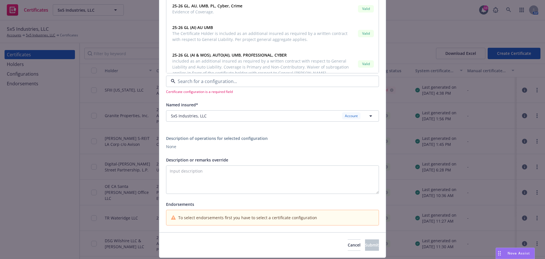
scroll to position [0, 0]
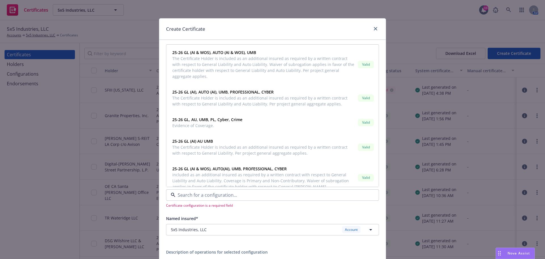
click at [250, 37] on div "Create Certificate" at bounding box center [272, 28] width 227 height 21
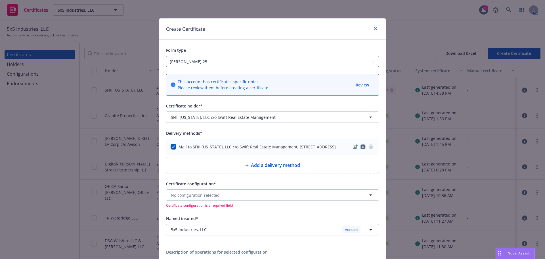
click at [209, 62] on select "ACORD 25 ACORD 27" at bounding box center [272, 61] width 213 height 11
select select "ACORD27"
click at [166, 56] on select "ACORD 25 ACORD 27" at bounding box center [272, 61] width 213 height 11
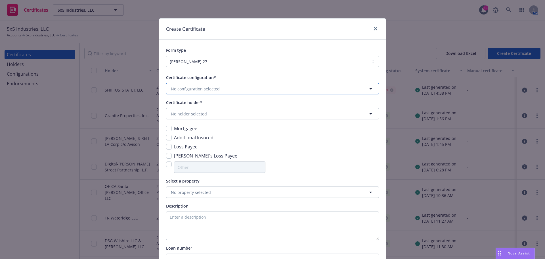
click at [194, 87] on span "No configuration selected" at bounding box center [195, 89] width 49 height 6
click at [195, 101] on div "25-26 Property Valid" at bounding box center [272, 106] width 205 height 10
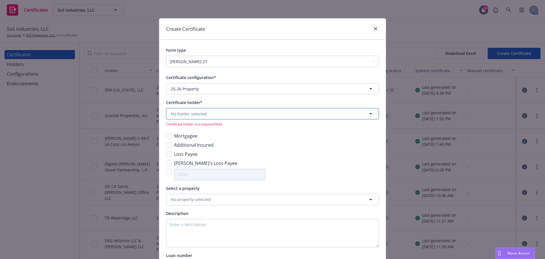
click at [176, 116] on span "No holder selected" at bounding box center [189, 114] width 36 height 6
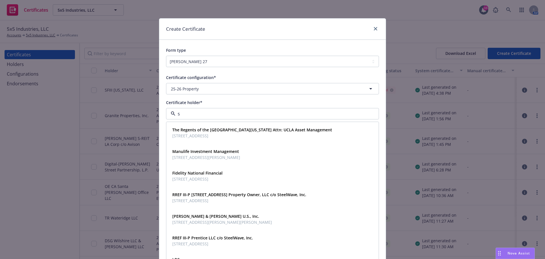
type input "sf"
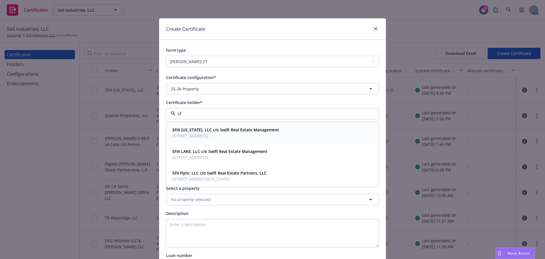
click at [196, 133] on span "SFIII Colorado, LLC c/o Swift Real Estate Management" at bounding box center [225, 130] width 107 height 6
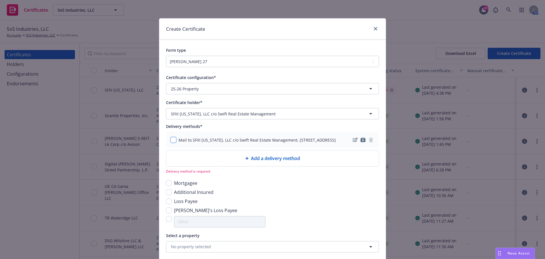
click at [172, 141] on input "checkbox" at bounding box center [174, 140] width 6 height 6
checkbox input "true"
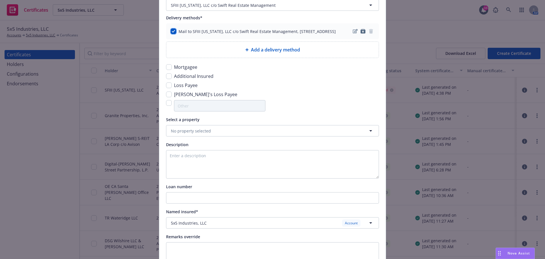
scroll to position [114, 0]
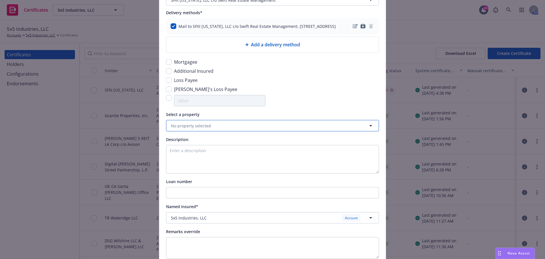
click at [203, 128] on span "No property selected" at bounding box center [191, 126] width 40 height 6
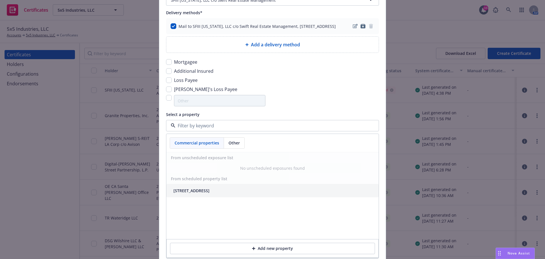
click at [210, 193] on div "155 N Lake Ave Ste 280 Pasadena, CA 91101" at bounding box center [192, 190] width 36 height 6
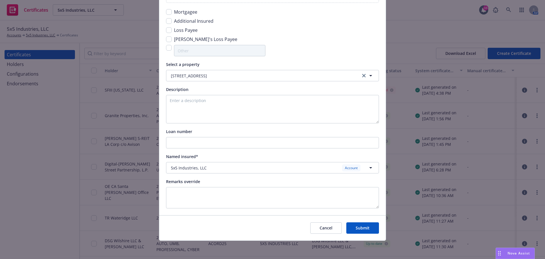
scroll to position [169, 0]
click at [204, 94] on div "Description" at bounding box center [272, 104] width 213 height 37
click at [203, 106] on textarea at bounding box center [272, 109] width 213 height 28
click at [204, 196] on textarea at bounding box center [272, 197] width 213 height 21
click at [216, 197] on textarea at bounding box center [272, 197] width 213 height 21
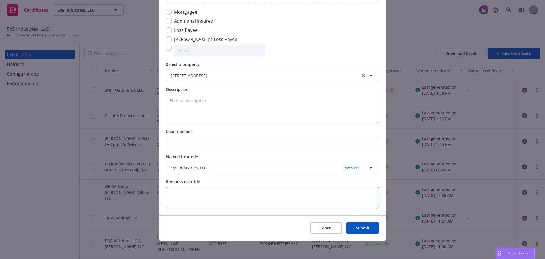
paste textarea "155 N Lake Ave Suite #280, Pasadena, CA 91101."
paste textarea "$59,668"
type textarea "155 N Lake Ave Suite #280, Pasadena, CA 91101 BPP Limit: $59,668"
click at [359, 229] on button "Submit" at bounding box center [362, 227] width 33 height 11
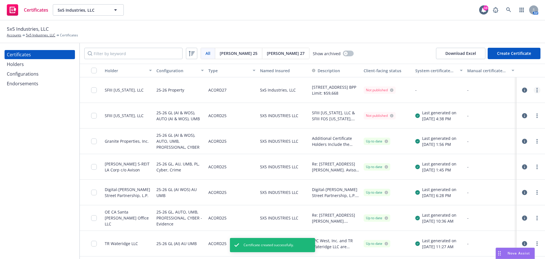
click at [535, 89] on link "more" at bounding box center [537, 90] width 7 height 7
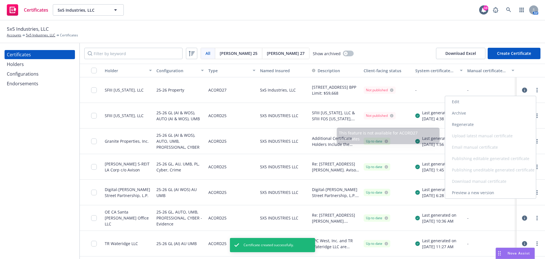
click at [474, 127] on link "Regenerate" at bounding box center [490, 124] width 91 height 11
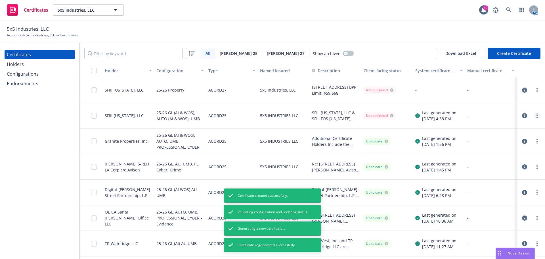
click at [534, 112] on link "more" at bounding box center [537, 115] width 7 height 7
click at [517, 196] on div at bounding box center [531, 192] width 28 height 26
click at [537, 115] on div at bounding box center [531, 115] width 24 height 11
click at [535, 116] on link "more" at bounding box center [537, 115] width 7 height 7
click at [517, 195] on link "Download uneditable generated certificate" at bounding box center [490, 195] width 91 height 11
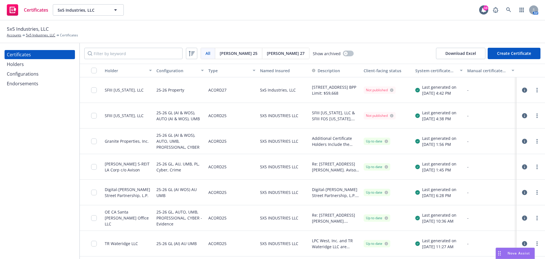
click at [537, 89] on icon "more" at bounding box center [537, 90] width 1 height 5
click at [363, 57] on div "All All Acord 25 Acord 27 Show archived Download Excel Create Certificate" at bounding box center [312, 53] width 465 height 20
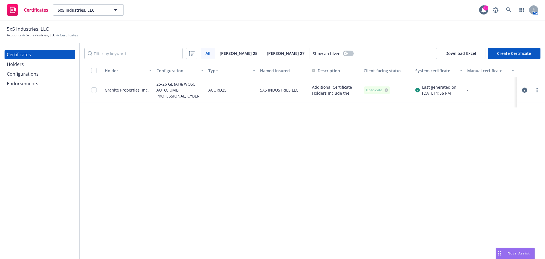
click at [38, 72] on div "Configurations" at bounding box center [40, 73] width 66 height 9
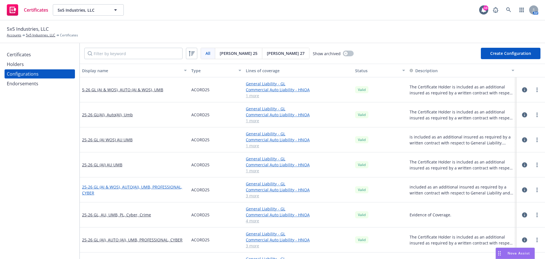
click at [142, 112] on link "25-26 GL (AI & WOS), AUTO(AI), UMB, PROFESSIONAL, CYBER" at bounding box center [134, 190] width 105 height 12
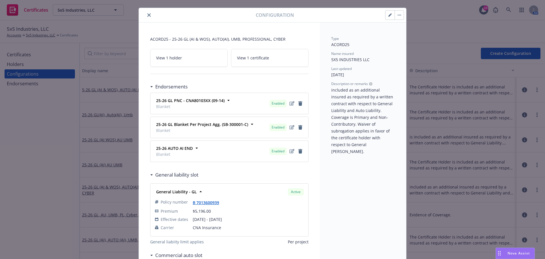
scroll to position [28, 0]
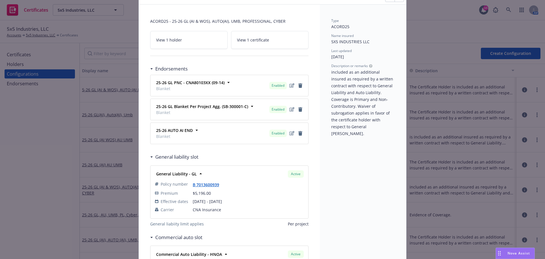
click at [41, 112] on div "Configuration ACORD25 - 25-26 GL (AI & WOS), AUTO(AI), UMB, PROFESSIONAL, CYBER…" at bounding box center [272, 129] width 545 height 259
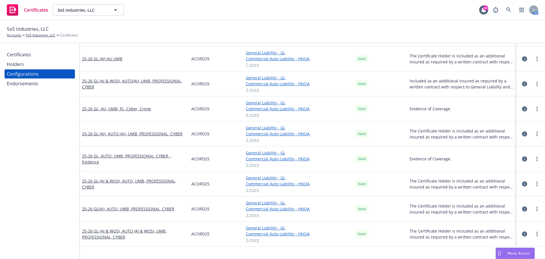
scroll to position [114, 0]
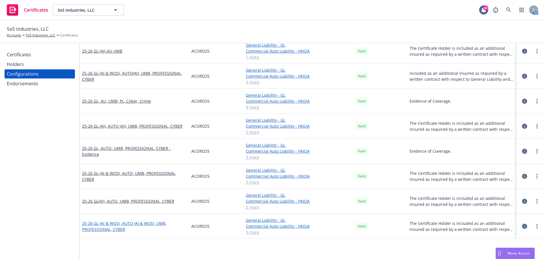
click at [138, 112] on link "25-26 GL (AI & WOS), AUTO (AI & WOS), UMB, PROFESSIONAL, CYBER" at bounding box center [134, 226] width 105 height 12
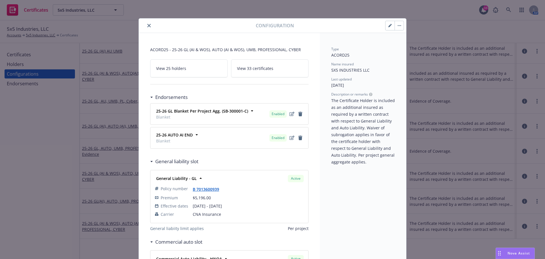
drag, startPoint x: 147, startPoint y: 25, endPoint x: 176, endPoint y: 23, distance: 29.1
click at [147, 25] on icon "close" at bounding box center [148, 25] width 3 height 3
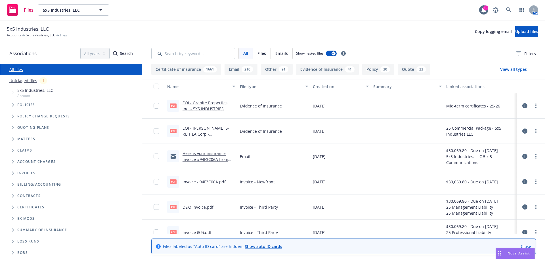
click at [321, 69] on button "Evidence of Insurance 41" at bounding box center [327, 69] width 63 height 11
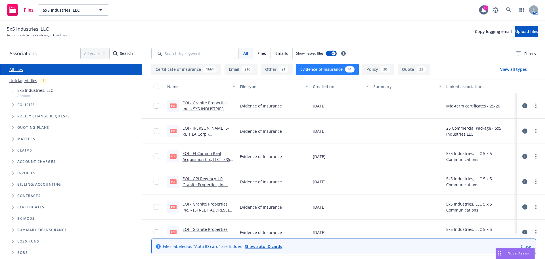
click at [202, 107] on link "EOI - Granite Properties, Inc. - 5X5 INDUSTRIES LLC.pdf" at bounding box center [206, 108] width 46 height 17
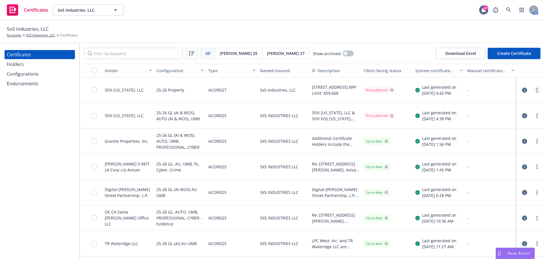
click at [534, 89] on link "more" at bounding box center [537, 90] width 7 height 7
click at [496, 170] on link "Download uneditable generated certificate" at bounding box center [490, 169] width 91 height 11
click at [522, 91] on icon "button" at bounding box center [524, 89] width 5 height 5
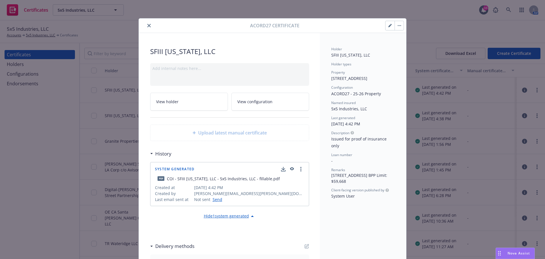
click at [267, 96] on link "View configuration" at bounding box center [270, 102] width 78 height 18
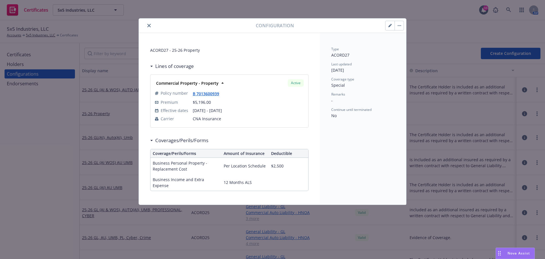
click at [389, 27] on icon "button" at bounding box center [390, 25] width 3 height 3
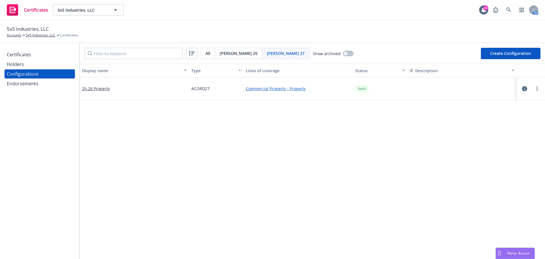
click at [29, 53] on div "Certificates" at bounding box center [19, 54] width 24 height 9
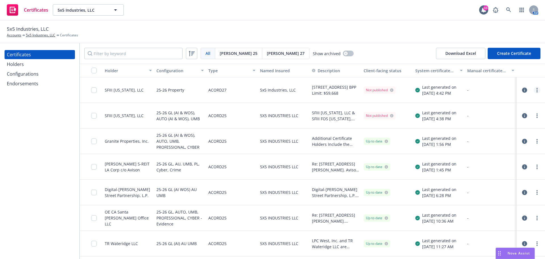
click at [534, 89] on link "more" at bounding box center [537, 90] width 7 height 7
click at [505, 103] on link "Edit" at bounding box center [490, 101] width 91 height 11
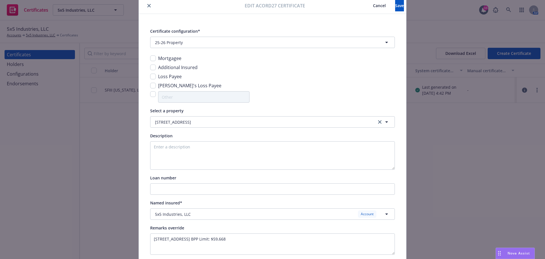
scroll to position [49, 0]
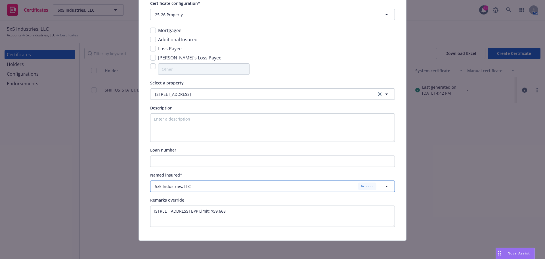
click at [329, 187] on div "5x5 Industries, LLC Account" at bounding box center [269, 185] width 228 height 7
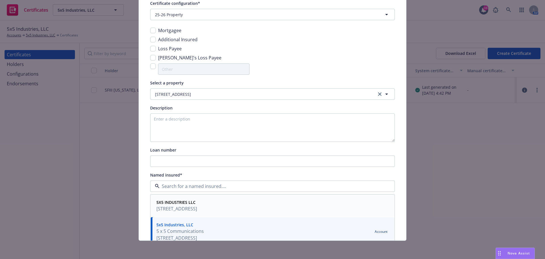
click at [197, 208] on span "155 N Lake Ave Ste 410, Pasadena, CA, 91101, USA" at bounding box center [176, 208] width 41 height 7
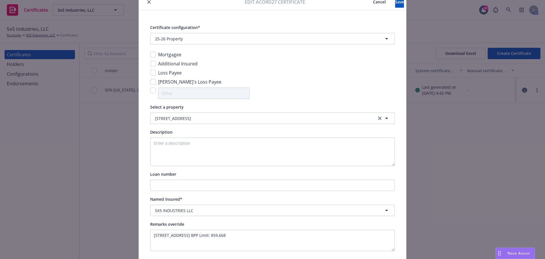
scroll to position [0, 0]
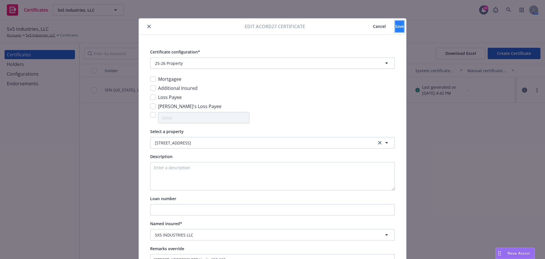
click at [395, 24] on span "Save" at bounding box center [399, 26] width 9 height 5
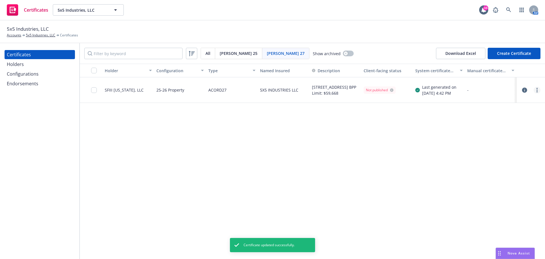
click at [534, 90] on link "more" at bounding box center [537, 90] width 7 height 7
click at [511, 124] on link "Regenerate" at bounding box center [495, 124] width 91 height 11
click at [534, 89] on link "more" at bounding box center [537, 90] width 7 height 7
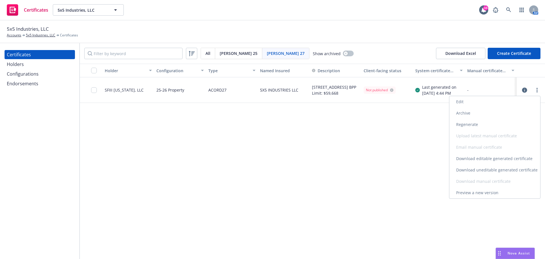
click at [513, 171] on link "Download uneditable generated certificate" at bounding box center [495, 169] width 91 height 11
click at [34, 54] on div "Certificates" at bounding box center [40, 54] width 66 height 9
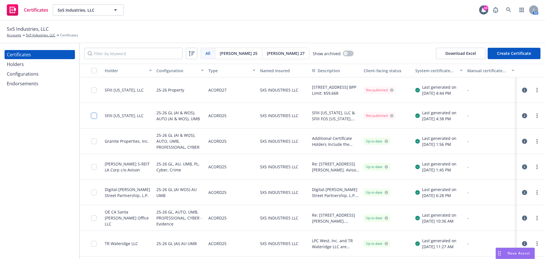
click at [95, 116] on input "checkbox" at bounding box center [94, 116] width 6 height 6
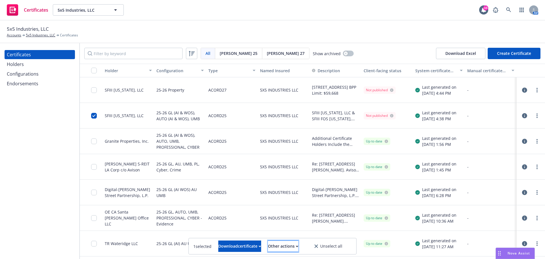
click at [292, 246] on div "Other actions" at bounding box center [283, 246] width 30 height 11
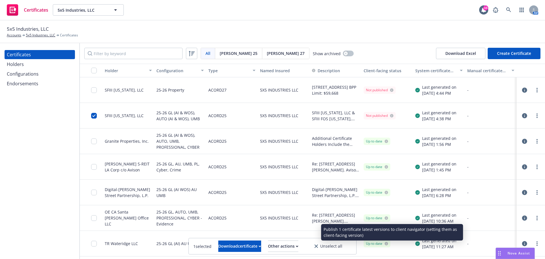
click at [290, 233] on link "Publish certificate" at bounding box center [273, 231] width 52 height 11
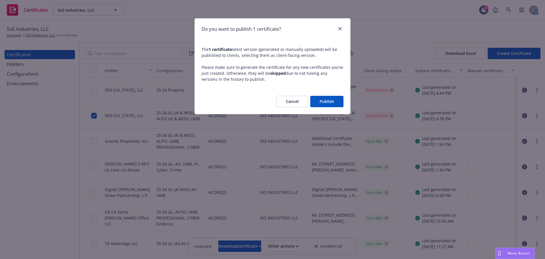
click at [331, 99] on button "Publish" at bounding box center [326, 101] width 33 height 11
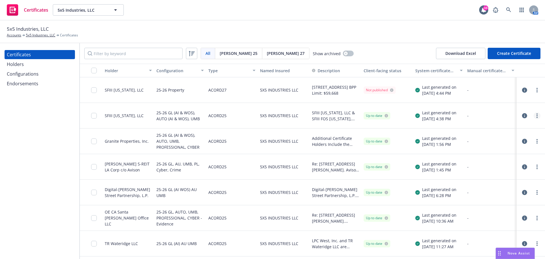
click at [534, 115] on link "more" at bounding box center [537, 115] width 7 height 7
click at [498, 131] on link "Edit" at bounding box center [490, 127] width 91 height 11
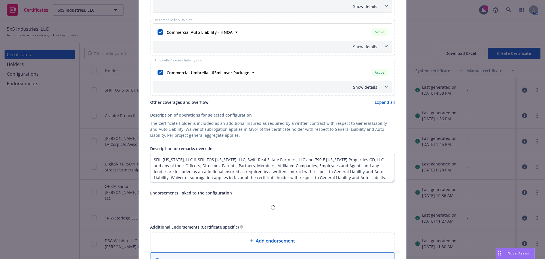
scroll to position [170, 0]
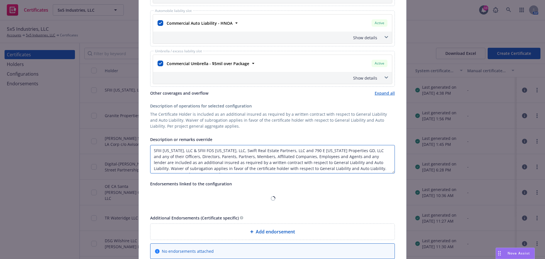
click at [152, 150] on textarea "SFIII [US_STATE], LLC & SFIII FOS [US_STATE], LLC, Swift Real Estate Partners, …" at bounding box center [272, 159] width 245 height 28
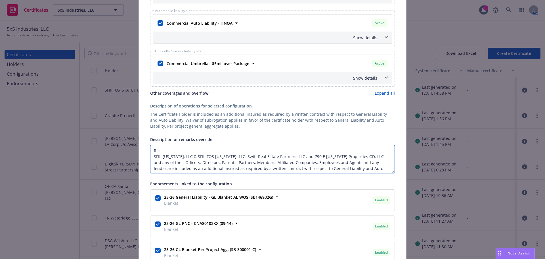
paste textarea "Pasadena Collection [STREET_ADDRESS][US_STATE]"
click at [198, 151] on textarea "Re: Pasadena Collection [STREET_ADDRESS][US_STATE] SFIII [US_STATE], LLC & SFII…" at bounding box center [272, 159] width 245 height 28
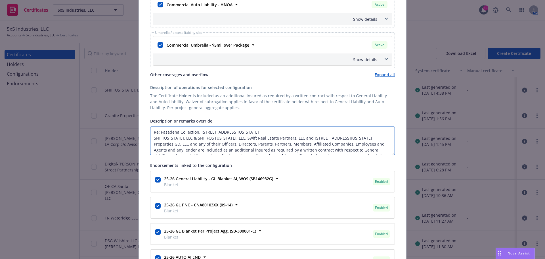
scroll to position [199, 0]
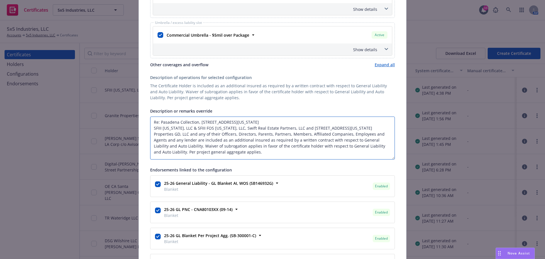
drag, startPoint x: 391, startPoint y: 144, endPoint x: 388, endPoint y: 158, distance: 14.8
click at [388, 158] on textarea "Re: Pasadena Collection, [STREET_ADDRESS][US_STATE] SFIII [US_STATE], LLC & SFI…" at bounding box center [272, 137] width 245 height 43
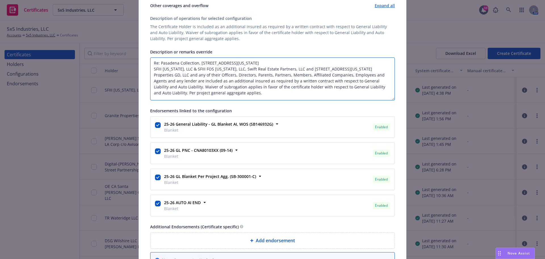
scroll to position [312, 0]
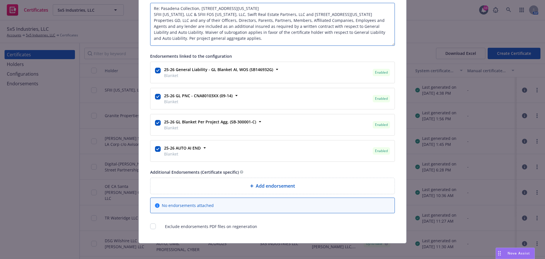
type textarea "Re: Pasadena Collection, [STREET_ADDRESS][US_STATE] SFIII [US_STATE], LLC & SFI…"
click at [220, 183] on div "Add endorsement" at bounding box center [272, 185] width 235 height 7
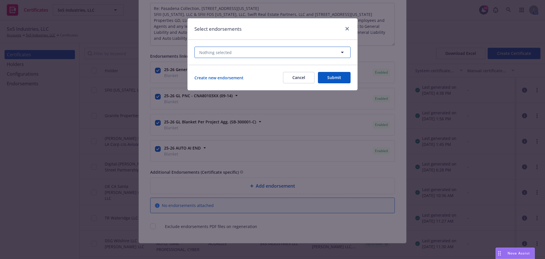
click at [233, 52] on button "Nothing selected" at bounding box center [273, 52] width 156 height 11
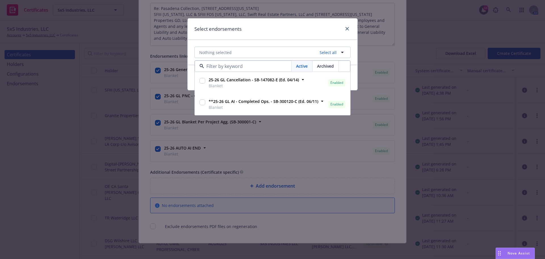
click at [201, 79] on input "checkbox" at bounding box center [203, 81] width 6 height 6
checkbox input "true"
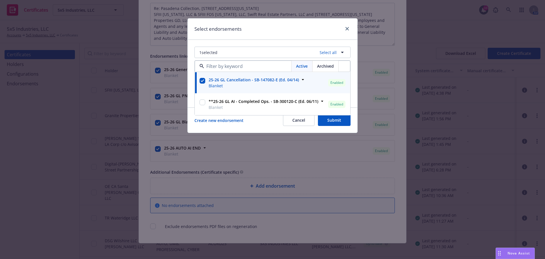
click at [254, 36] on div "Select endorsements" at bounding box center [273, 28] width 170 height 21
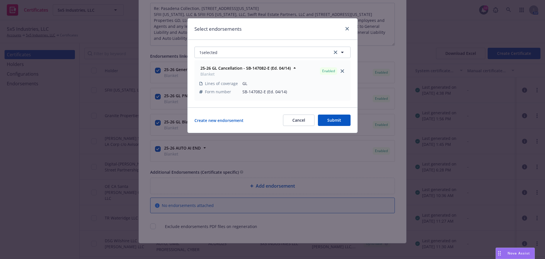
click at [341, 121] on button "Submit" at bounding box center [334, 119] width 33 height 11
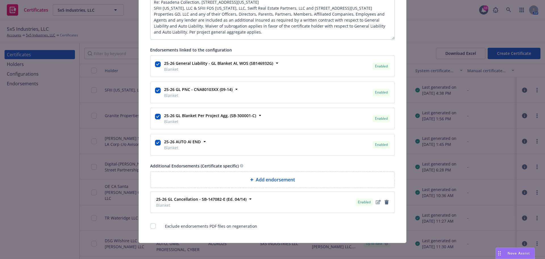
scroll to position [321, 0]
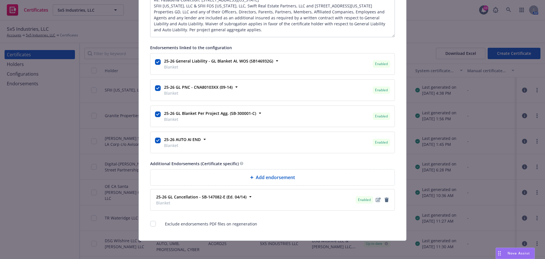
click at [377, 201] on icon "edit" at bounding box center [378, 199] width 5 height 5
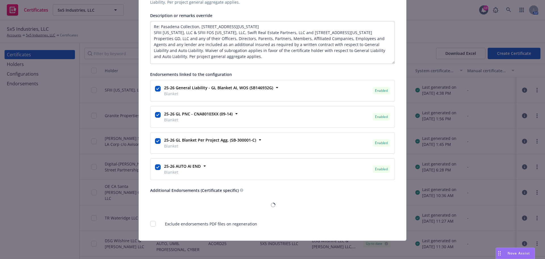
scroll to position [294, 0]
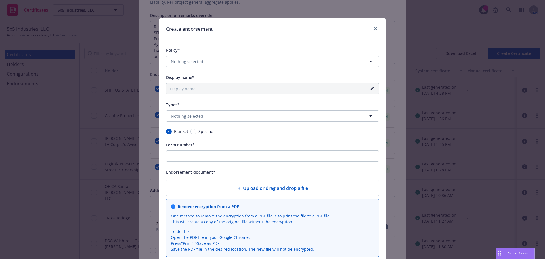
type input "25-26 GL Cancellation - SB-147082-E (Ed. 04/14)"
type input "SB-147082-E (Ed. 04/14)"
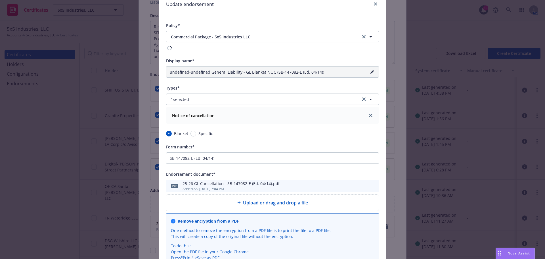
scroll to position [28, 0]
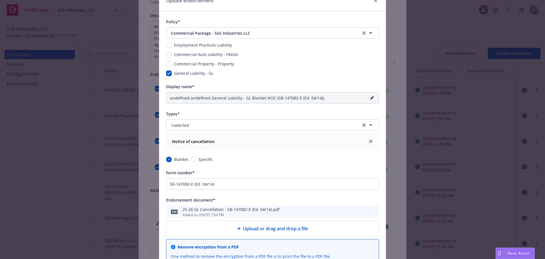
type input "25-26 General Liability - GL Blanket NOC (SB-147082-E (Ed. 04/14))"
click at [371, 182] on input "SB-147082-E (Ed. 04/14)" at bounding box center [272, 183] width 213 height 11
click at [373, 212] on icon "preview file" at bounding box center [373, 212] width 5 height 4
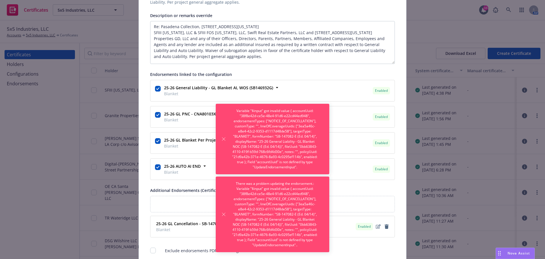
click at [329, 73] on div "Endorsements linked to the configuration" at bounding box center [272, 74] width 245 height 7
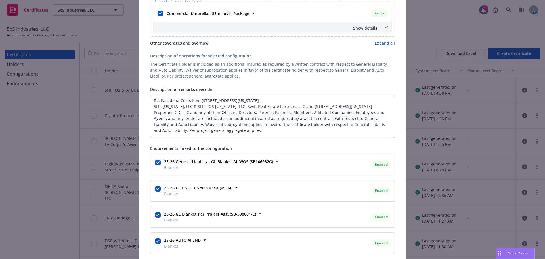
scroll to position [207, 0]
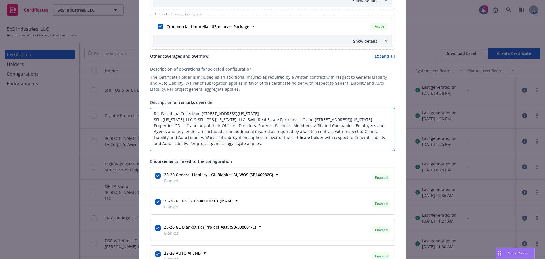
click at [217, 145] on textarea "Re: Pasadena Collection, 790 East Colorado Boulevard, Pasadena, CA 91101 SFIII …" at bounding box center [272, 129] width 245 height 43
paste textarea "30 days prior notice of cancellation or non-renewal, 10 days notice of cancella…"
click at [187, 143] on textarea "Re: Pasadena Collection, 790 East Colorado Boulevard, Pasadena, CA 91101 SFIII …" at bounding box center [272, 129] width 245 height 43
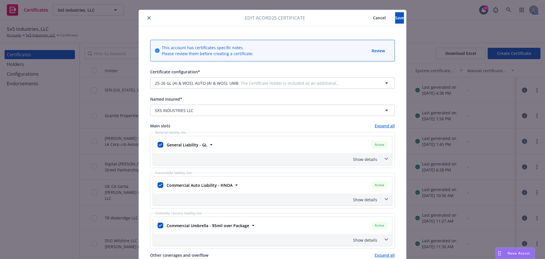
scroll to position [0, 0]
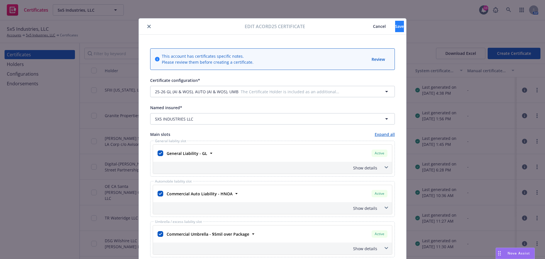
type textarea "Re: Pasadena Collection, [STREET_ADDRESS][US_STATE] SFIII [US_STATE], LLC & SFI…"
click at [395, 31] on button "Save" at bounding box center [399, 26] width 9 height 11
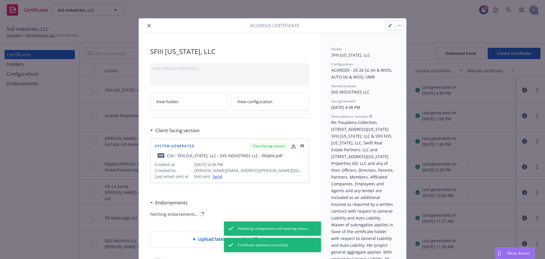
click at [395, 23] on button "button" at bounding box center [399, 25] width 9 height 9
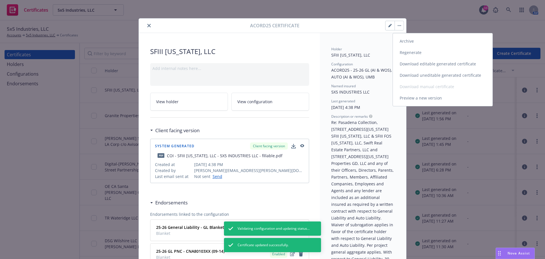
click at [410, 53] on link "Regenerate" at bounding box center [443, 52] width 100 height 11
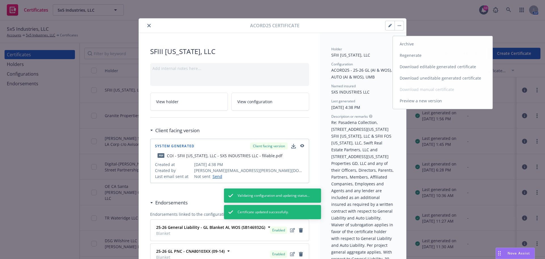
click at [423, 35] on div "Acord25 Certificate Archive Regenerate Download editable generated certificate …" at bounding box center [272, 129] width 545 height 259
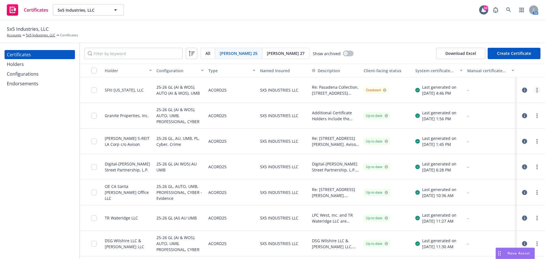
click at [537, 89] on icon "more" at bounding box center [537, 90] width 1 height 5
click at [399, 40] on div "5x5 Industries, LLC Accounts 5x5 Industries, LLC Certificates" at bounding box center [272, 31] width 545 height 23
click at [536, 89] on link "more" at bounding box center [537, 90] width 7 height 7
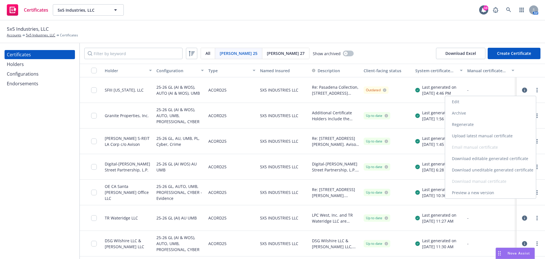
click at [513, 168] on link "Download uneditable generated certificate" at bounding box center [490, 169] width 91 height 11
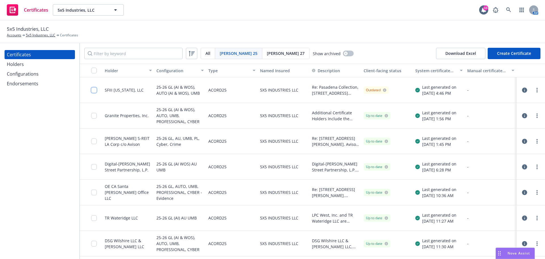
click at [95, 89] on input "checkbox" at bounding box center [94, 90] width 6 height 6
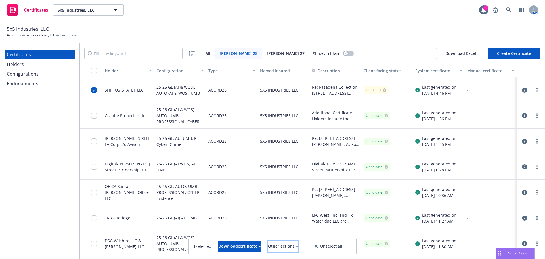
click at [298, 246] on div "Other actions" at bounding box center [283, 246] width 30 height 11
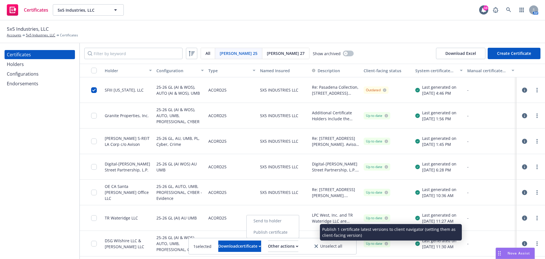
click at [295, 227] on link "Publish certificate" at bounding box center [273, 231] width 52 height 11
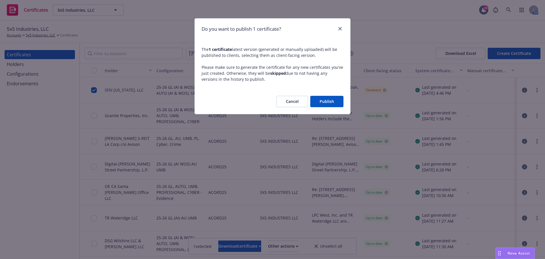
click at [320, 99] on button "Publish" at bounding box center [326, 101] width 33 height 11
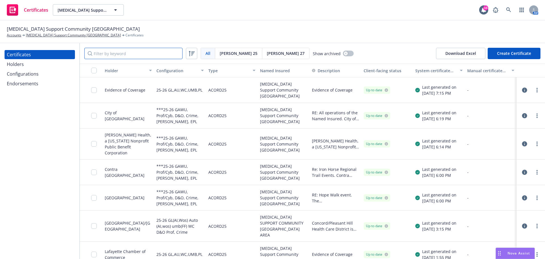
click at [122, 56] on input "Filter by keyword" at bounding box center [133, 53] width 98 height 11
paste input "The City of [GEOGRAPHIC_DATA]"
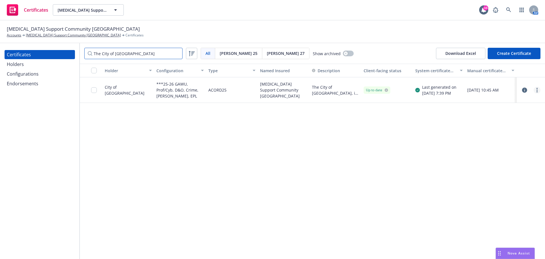
type input "The City of [GEOGRAPHIC_DATA]"
click at [538, 90] on link "more" at bounding box center [537, 90] width 7 height 7
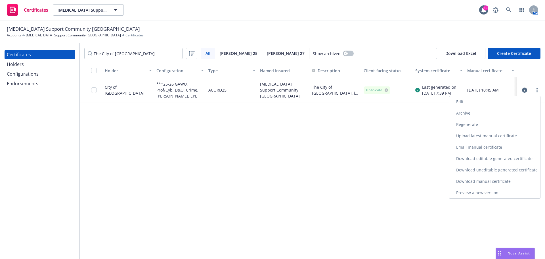
click at [505, 101] on link "Edit" at bounding box center [495, 101] width 91 height 11
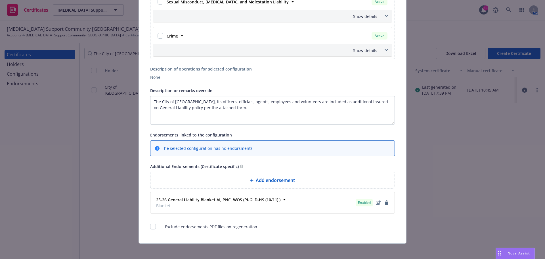
scroll to position [369, 0]
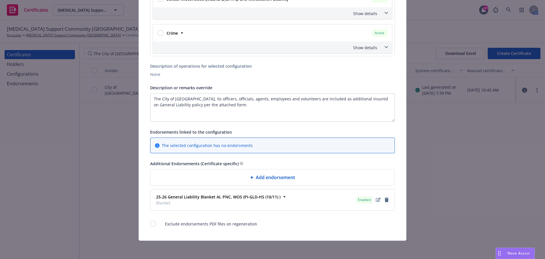
click at [234, 178] on div "Add endorsement" at bounding box center [272, 177] width 235 height 7
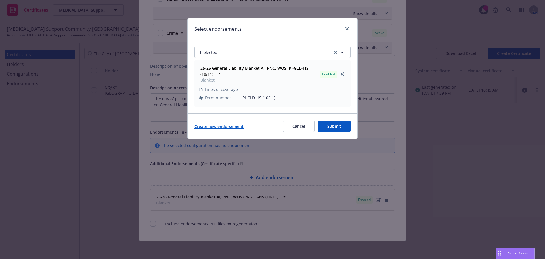
click at [223, 126] on link "Create new endorsement" at bounding box center [219, 126] width 49 height 6
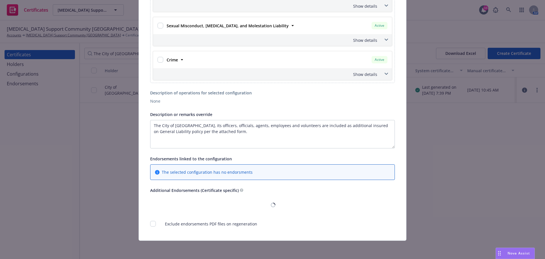
scroll to position [343, 0]
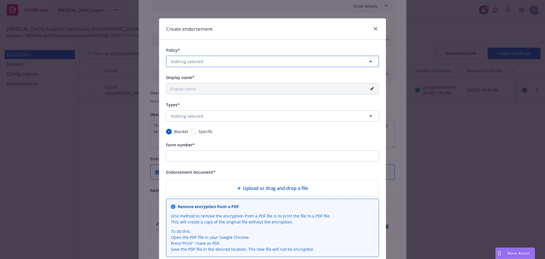
click at [236, 65] on button "Nothing selected" at bounding box center [272, 61] width 213 height 11
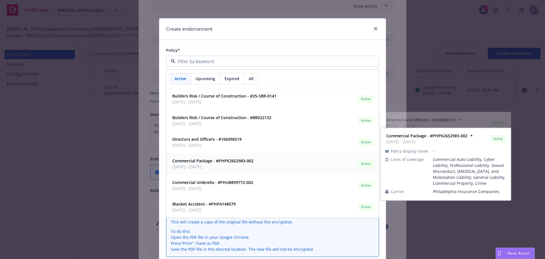
click at [223, 158] on strong "Commercial Package - #PHPK2652983-002" at bounding box center [212, 160] width 81 height 5
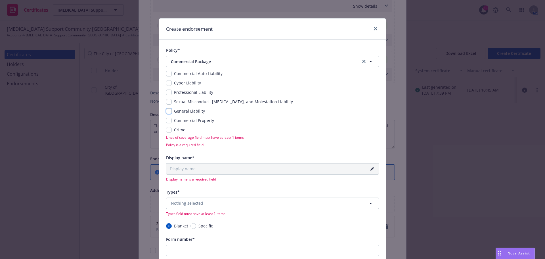
click at [166, 112] on input "checkbox" at bounding box center [169, 111] width 6 height 6
checkbox input "true"
type input "25-26 General Liability Blanket"
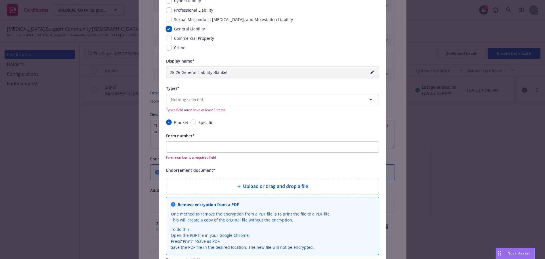
scroll to position [85, 0]
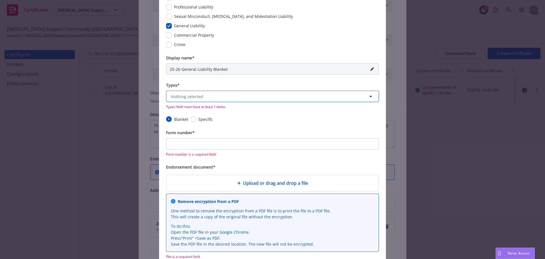
click at [216, 97] on button "Nothing selected" at bounding box center [272, 96] width 213 height 11
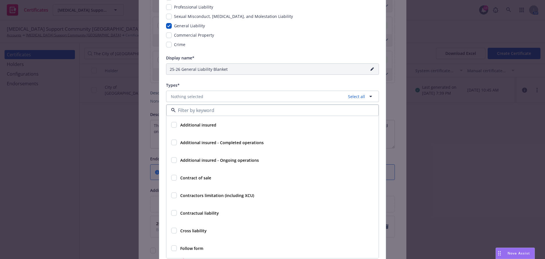
click at [199, 123] on strong "Additional insured" at bounding box center [198, 124] width 36 height 5
checkbox input "true"
type input "25-26 General Liability Blanket AI"
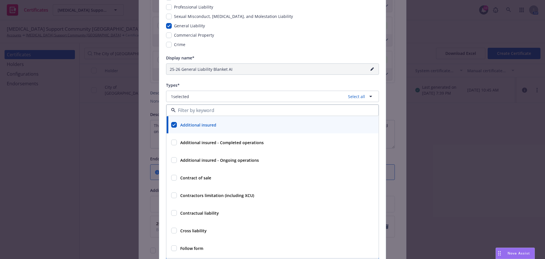
click at [220, 81] on div "Policy* Commercial Package Commercial Package Commercial Auto Liability Cyber L…" at bounding box center [272, 142] width 213 height 362
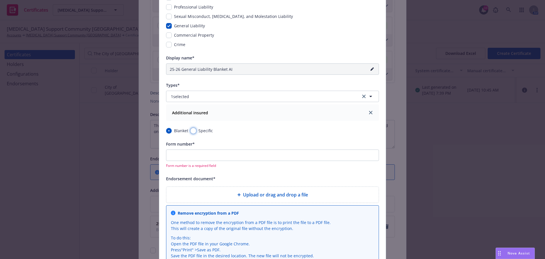
click at [191, 129] on input "Specific" at bounding box center [194, 131] width 6 height 6
radio input "true"
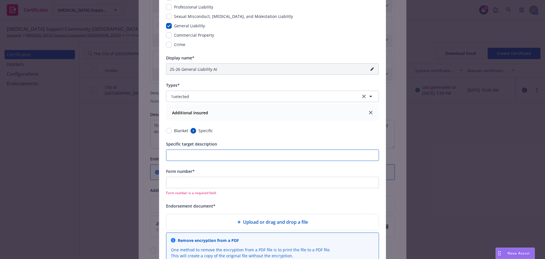
click at [194, 155] on input "Specific target description" at bounding box center [272, 154] width 213 height 11
paste input "The City of Concord"
type input "25-26 General Liability AI - The City of Concord"
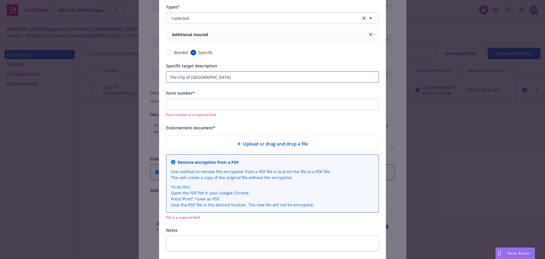
scroll to position [170, 0]
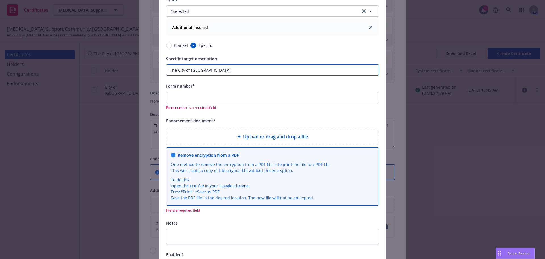
type input "The City of Concord"
click at [220, 95] on input "Form number*" at bounding box center [272, 96] width 213 height 11
paste input "CG 20 26 04 13"
type input "25-26 General Liability AI (CG 20 26 04 13) - The City of Concord"
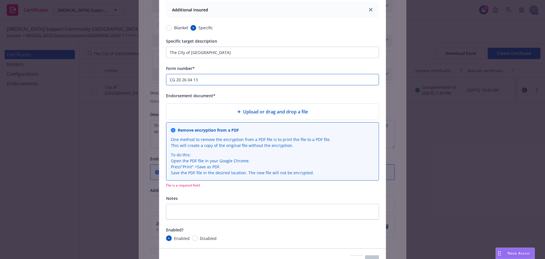
scroll to position [136, 0]
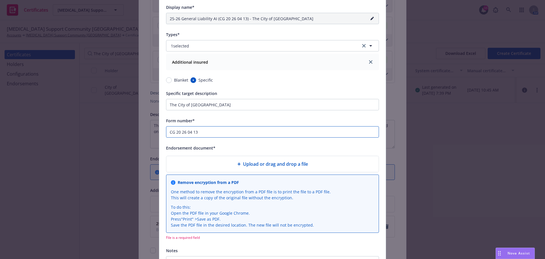
type input "CG 20 26 04 13"
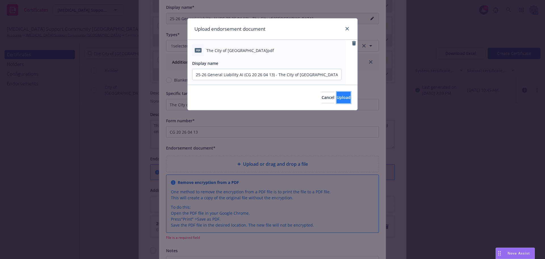
click at [337, 97] on span "Upload" at bounding box center [344, 97] width 14 height 5
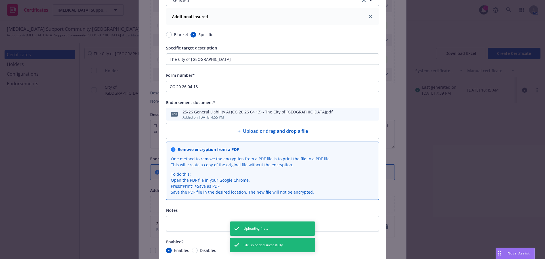
scroll to position [226, 0]
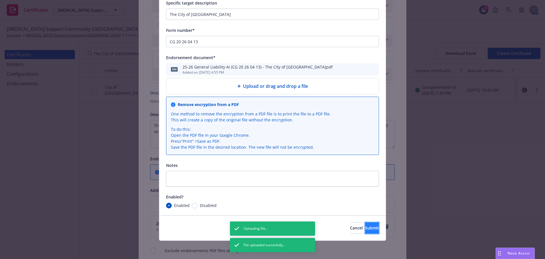
click at [368, 228] on span "Submit" at bounding box center [372, 227] width 14 height 5
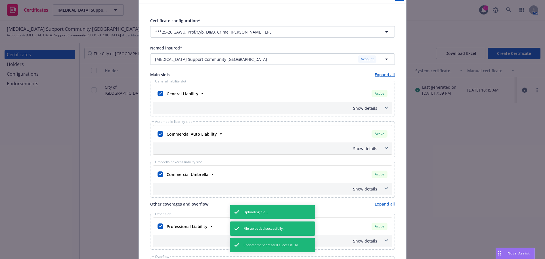
scroll to position [0, 0]
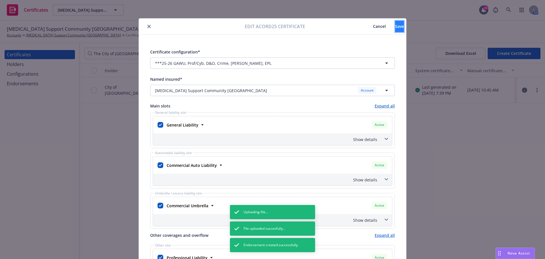
click at [395, 28] on span "Save" at bounding box center [399, 26] width 9 height 5
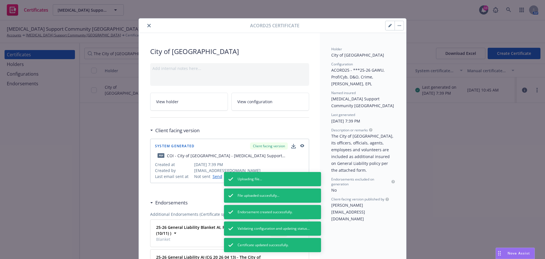
click at [400, 25] on button "button" at bounding box center [399, 25] width 9 height 9
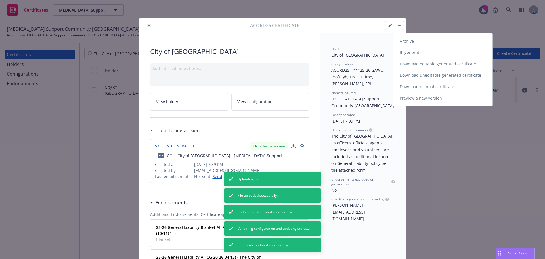
click at [412, 55] on link "Regenerate" at bounding box center [443, 52] width 100 height 11
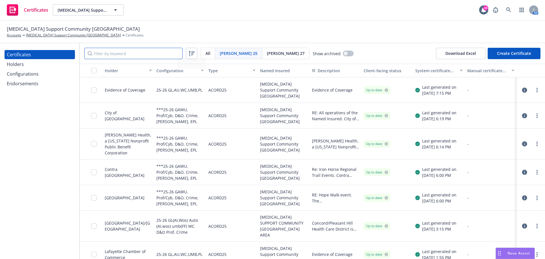
click at [145, 55] on input "Filter by keyword" at bounding box center [133, 53] width 98 height 11
paste input "CG 20 26 04 13"
type input "CG 20 26 04 13"
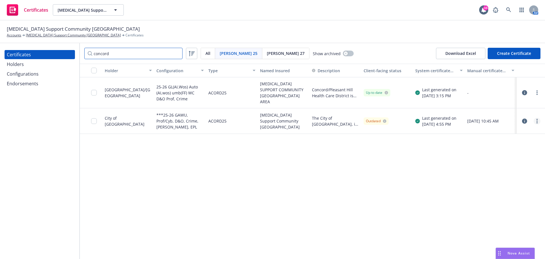
type input "concord"
click at [535, 118] on link "more" at bounding box center [537, 121] width 7 height 7
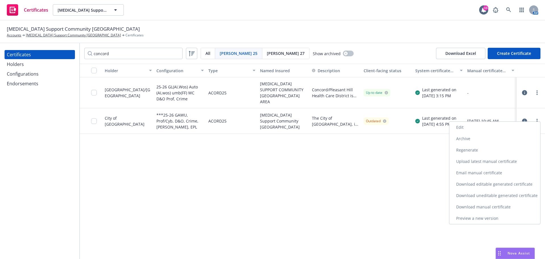
click at [494, 197] on link "Download uneditable generated certificate" at bounding box center [495, 195] width 91 height 11
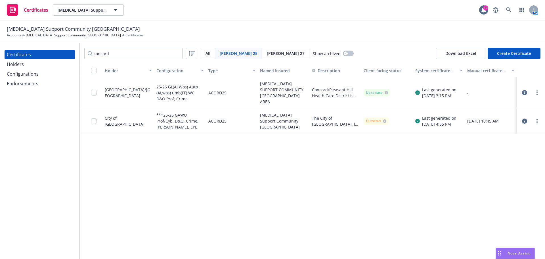
click at [91, 115] on div at bounding box center [91, 121] width 23 height 26
click at [93, 118] on input "checkbox" at bounding box center [94, 121] width 6 height 6
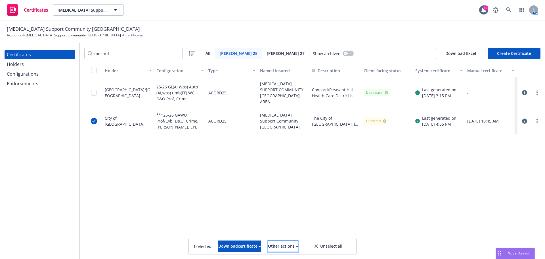
click at [296, 244] on div "Other actions" at bounding box center [283, 246] width 30 height 11
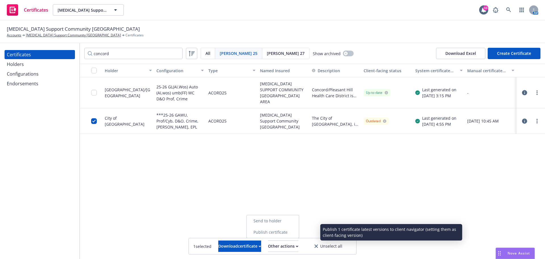
click at [295, 233] on link "Publish certificate" at bounding box center [273, 231] width 52 height 11
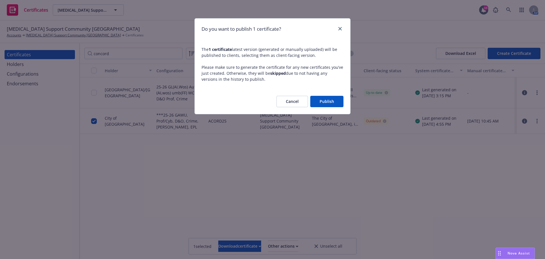
click at [321, 109] on div "Cancel Publish" at bounding box center [273, 101] width 156 height 25
click at [323, 103] on button "Publish" at bounding box center [326, 101] width 33 height 11
